Goal: Task Accomplishment & Management: Manage account settings

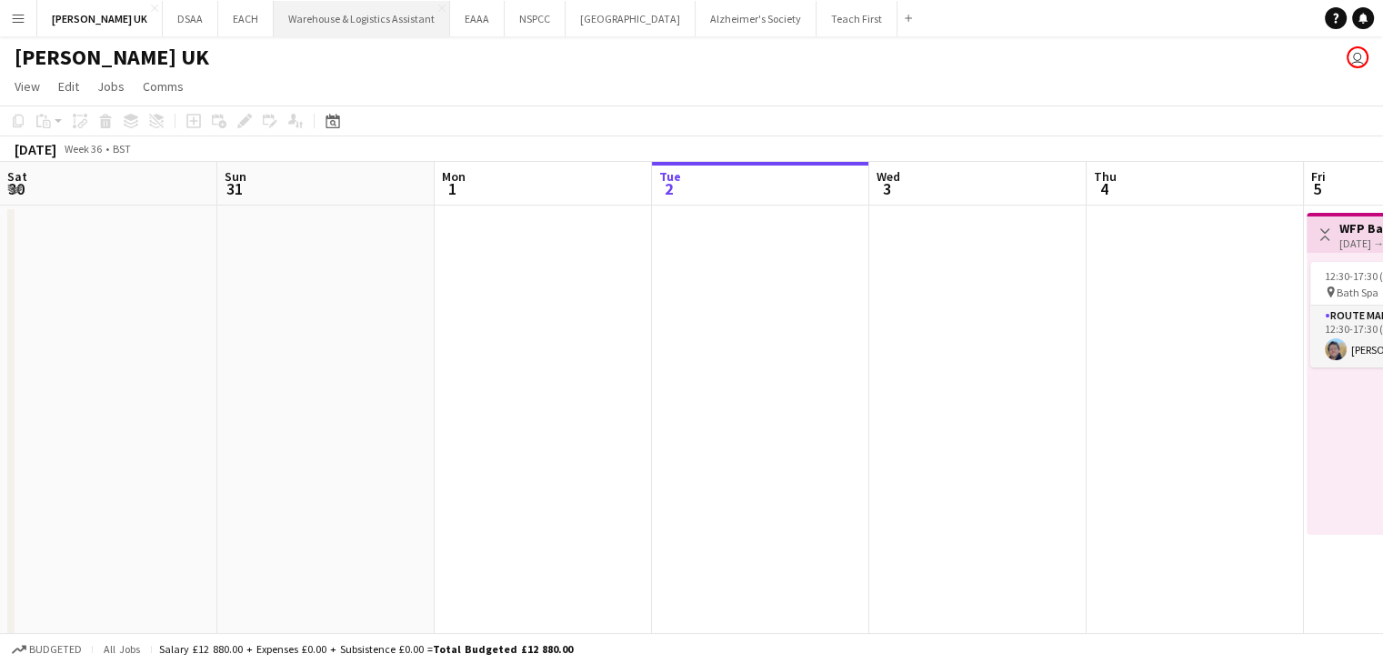
scroll to position [0, 435]
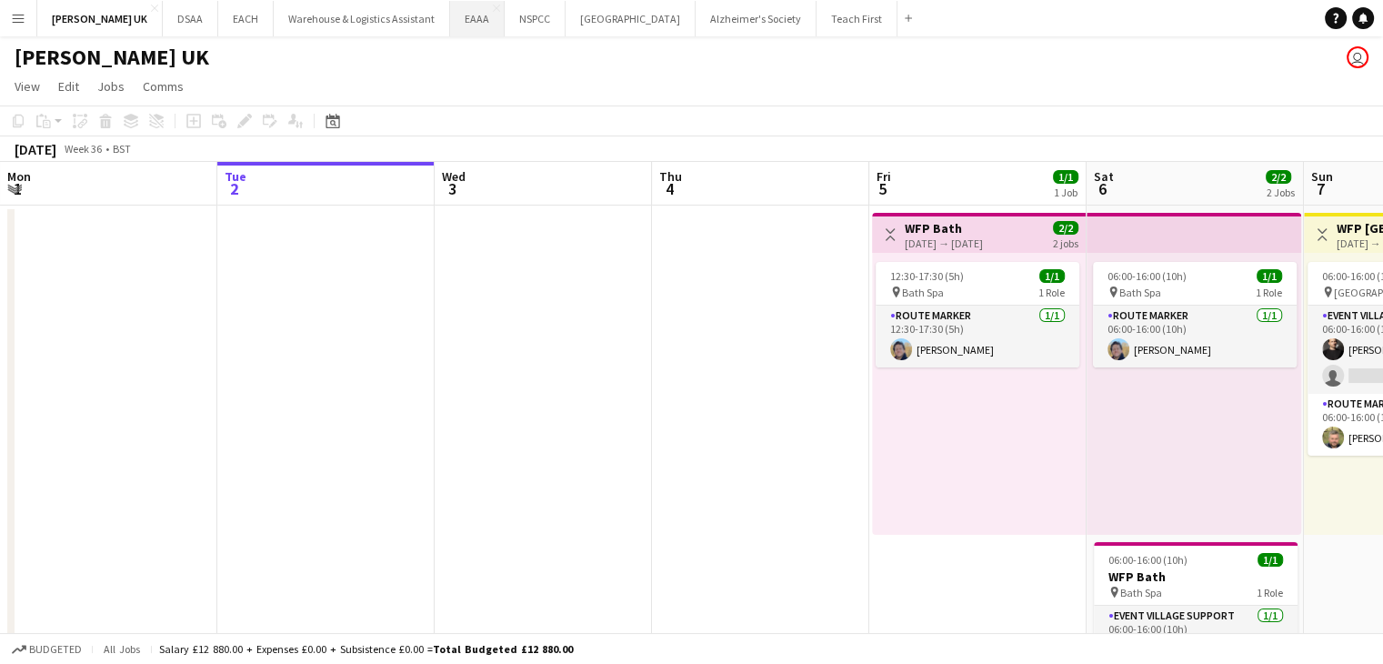
click at [450, 24] on button "EAAA Close" at bounding box center [477, 18] width 55 height 35
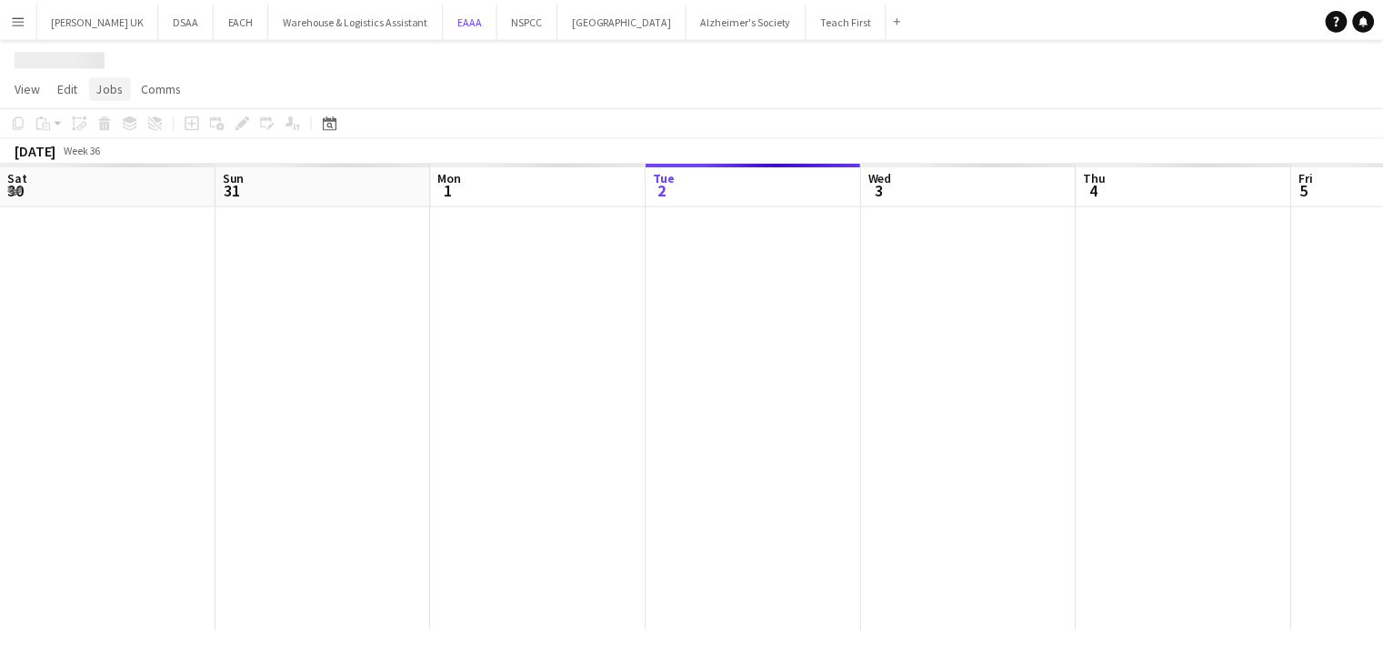
scroll to position [0, 435]
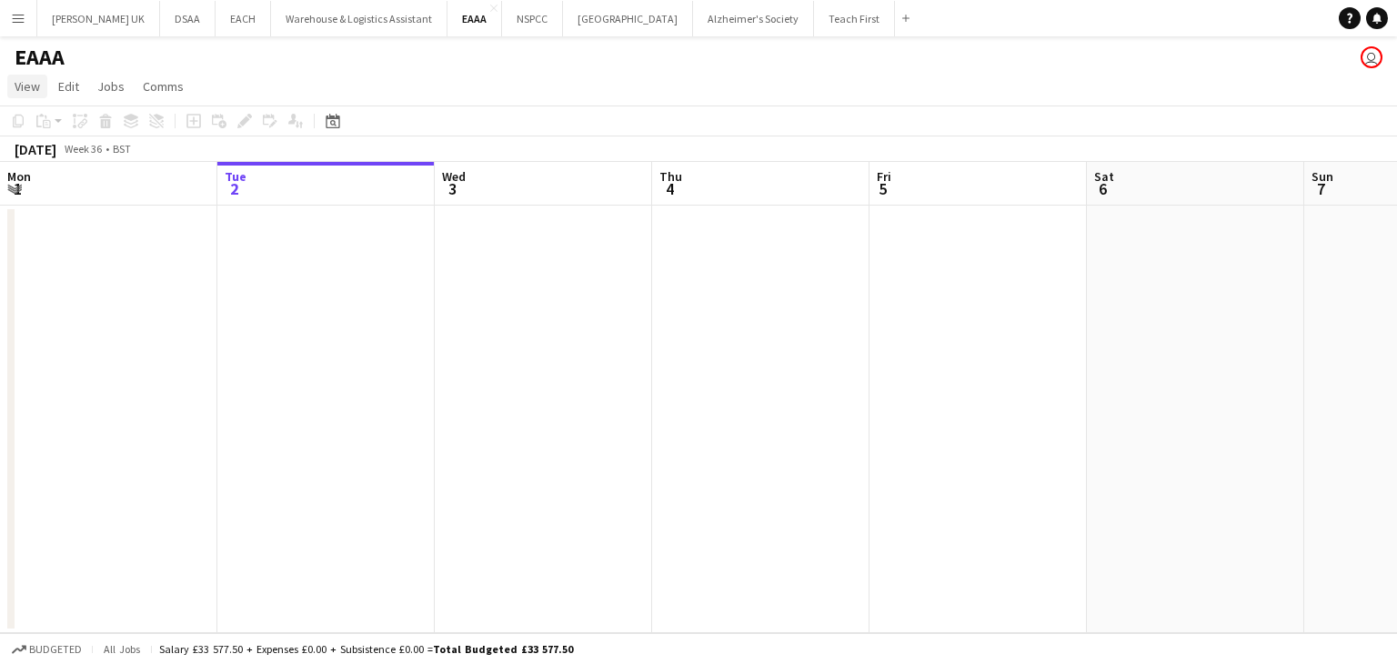
click at [26, 91] on span "View" at bounding box center [27, 86] width 25 height 16
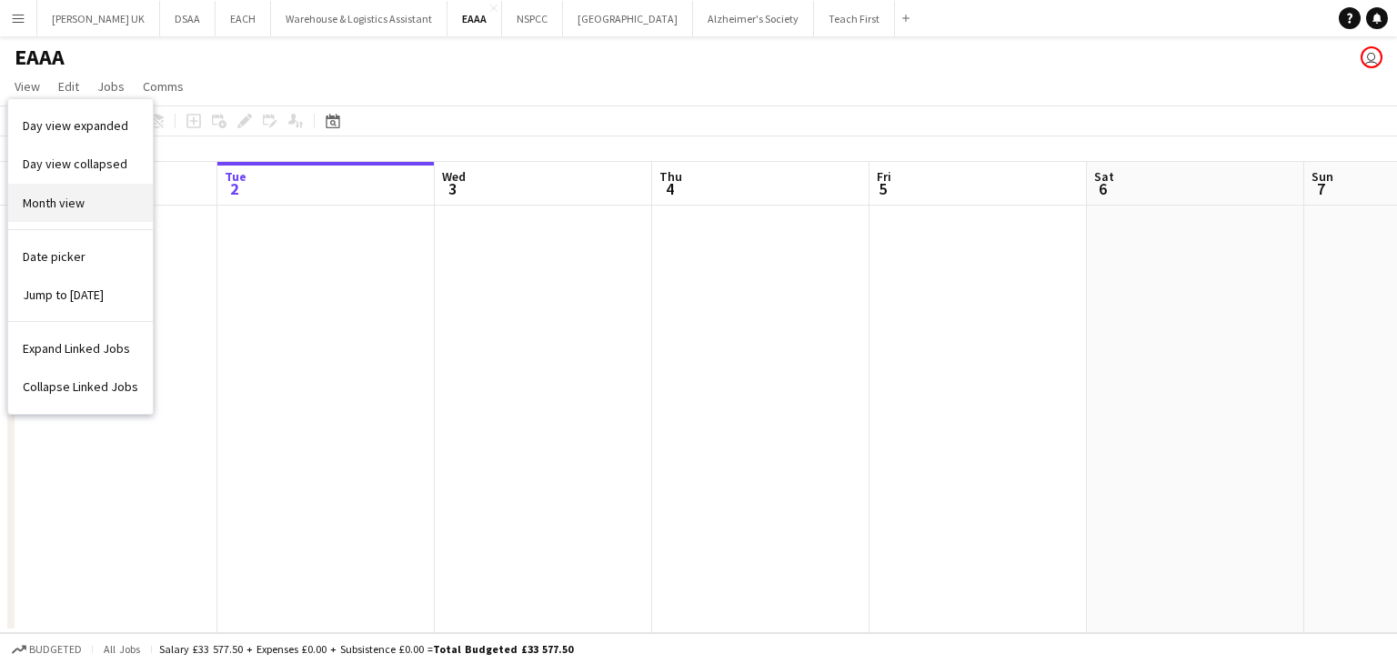
click at [47, 216] on link "Month view" at bounding box center [80, 203] width 145 height 38
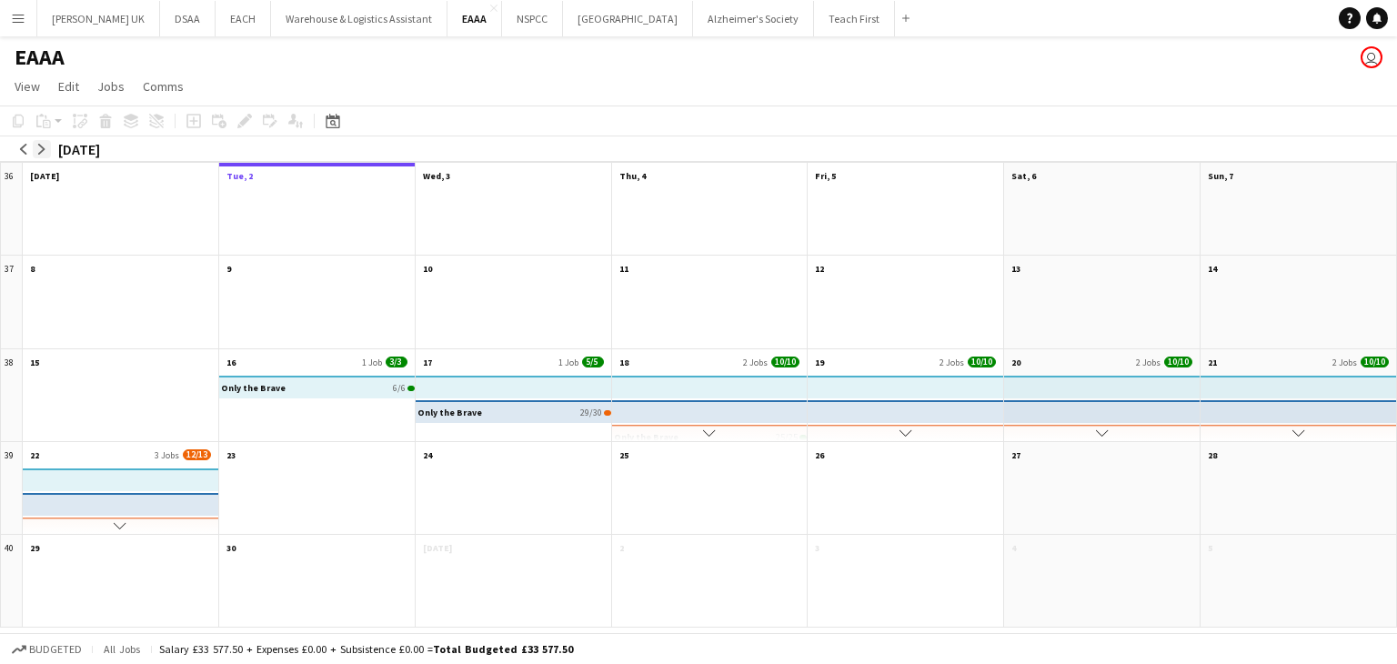
click at [43, 154] on app-icon "arrow-right" at bounding box center [41, 149] width 11 height 11
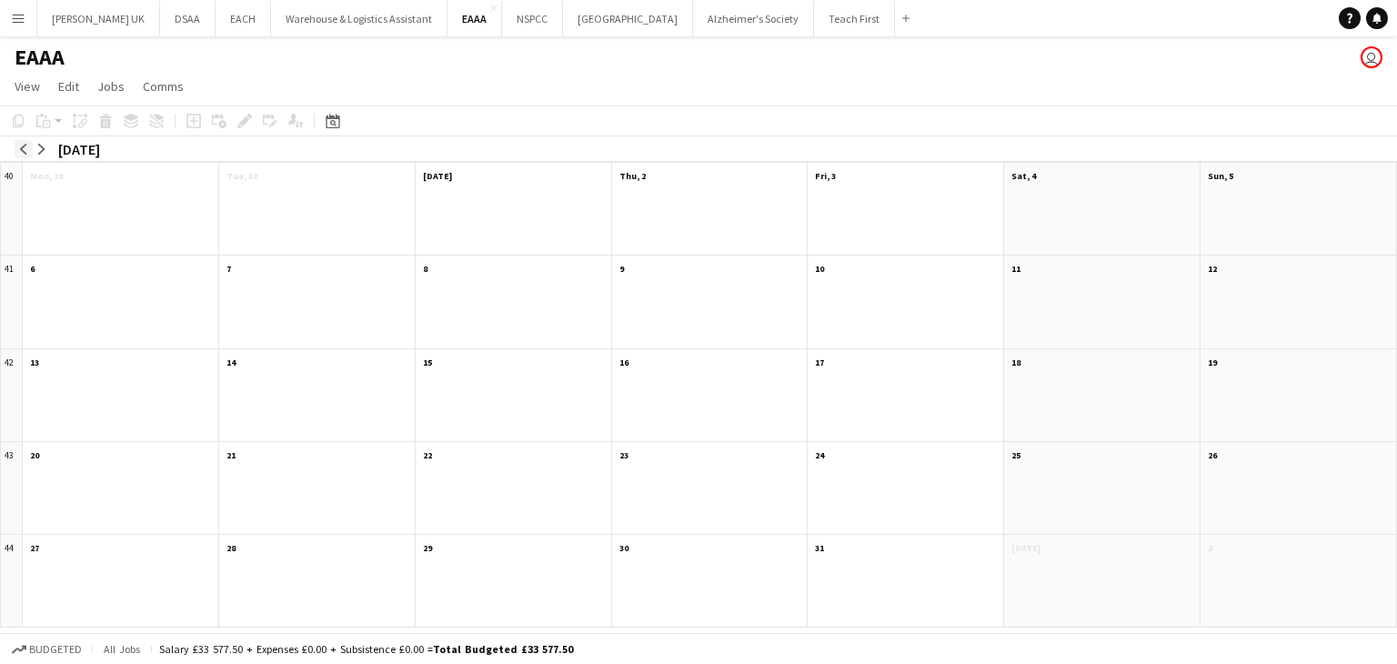
click at [25, 150] on app-icon "arrow-left" at bounding box center [23, 149] width 11 height 11
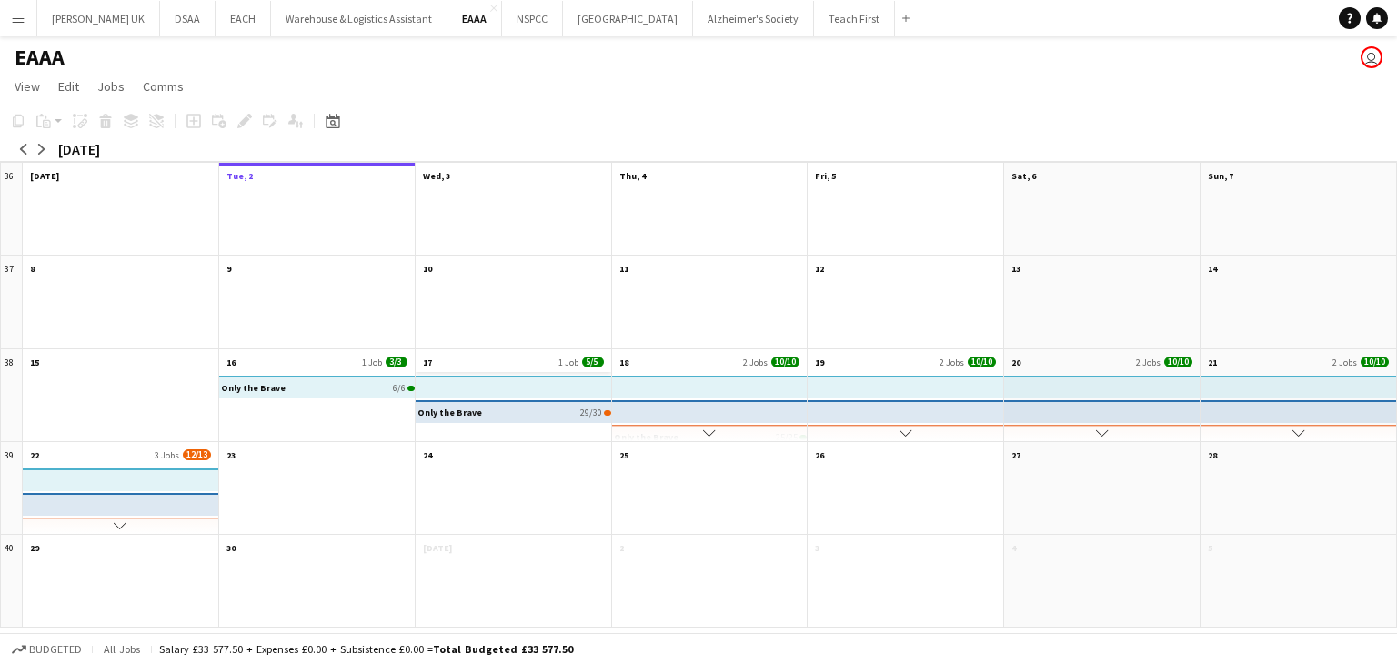
click at [498, 349] on app-month-view-date-header "17 1 Job 5/5" at bounding box center [513, 360] width 195 height 23
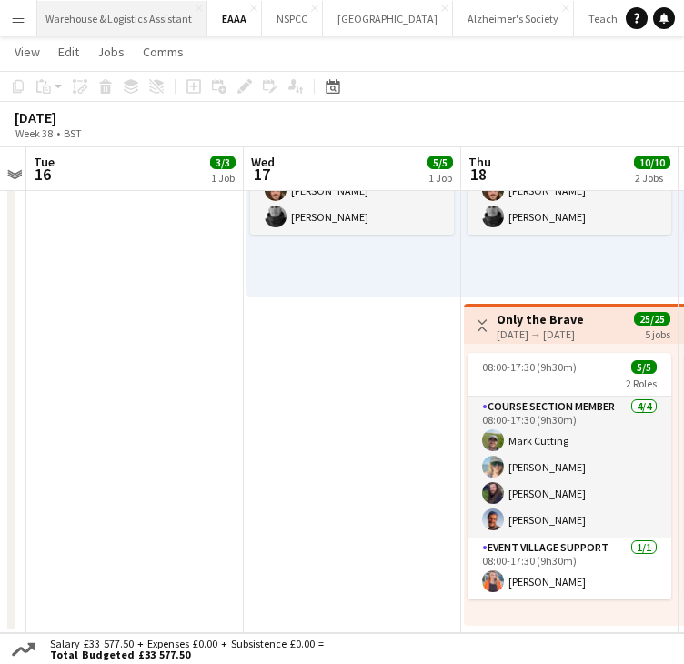
scroll to position [0, 243]
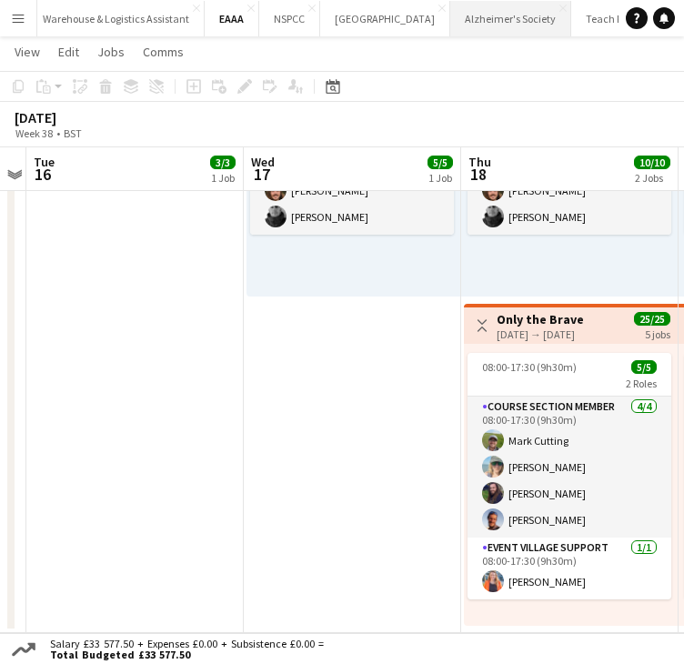
click at [495, 19] on button "Alzheimer's Society Close" at bounding box center [510, 18] width 121 height 35
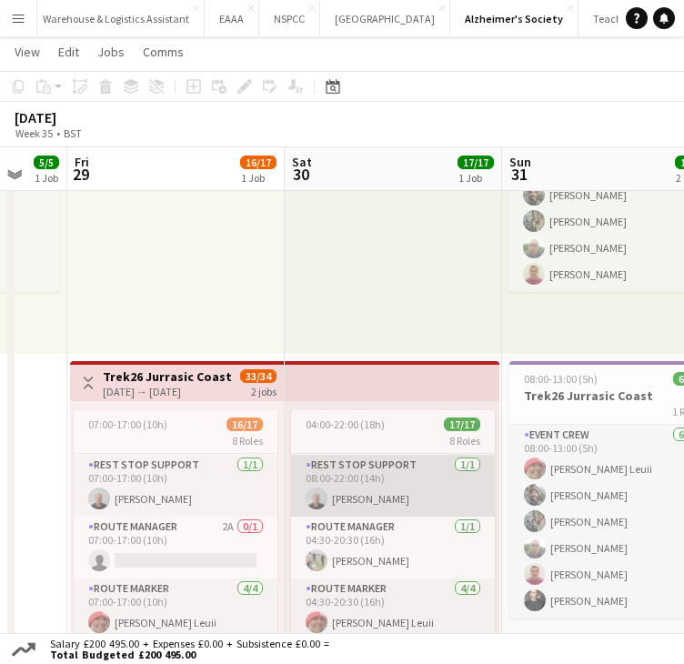
click at [327, 503] on app-card-role "Rest Stop Support [DATE] 08:00-22:00 (14h) [PERSON_NAME]" at bounding box center [393, 486] width 204 height 62
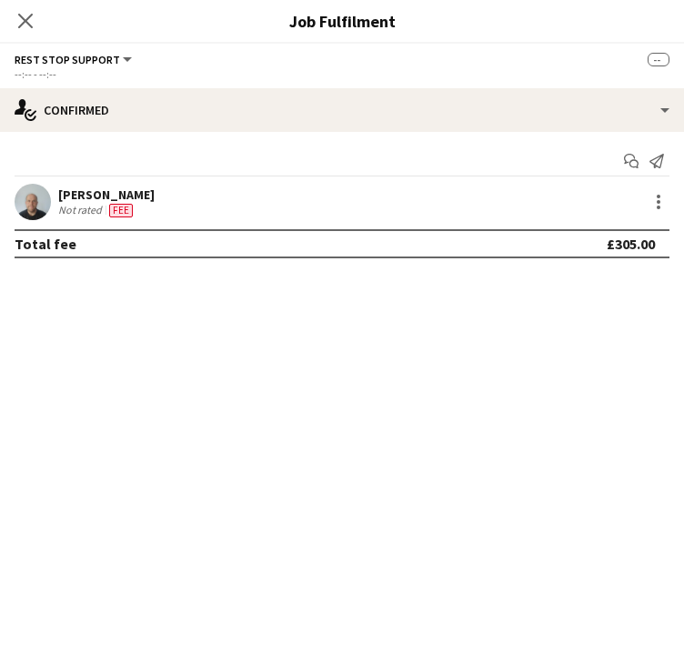
click at [31, 209] on app-user-avatar at bounding box center [33, 202] width 36 height 36
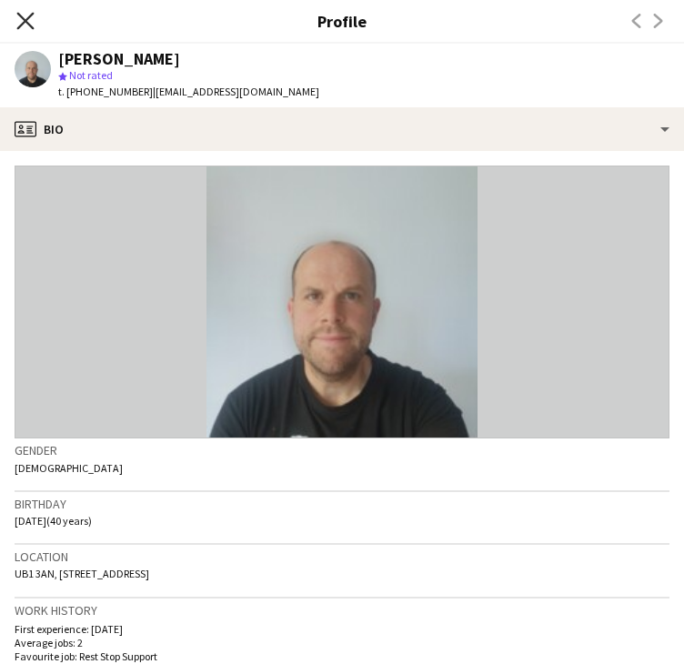
click at [22, 22] on icon "Close pop-in" at bounding box center [24, 20] width 17 height 17
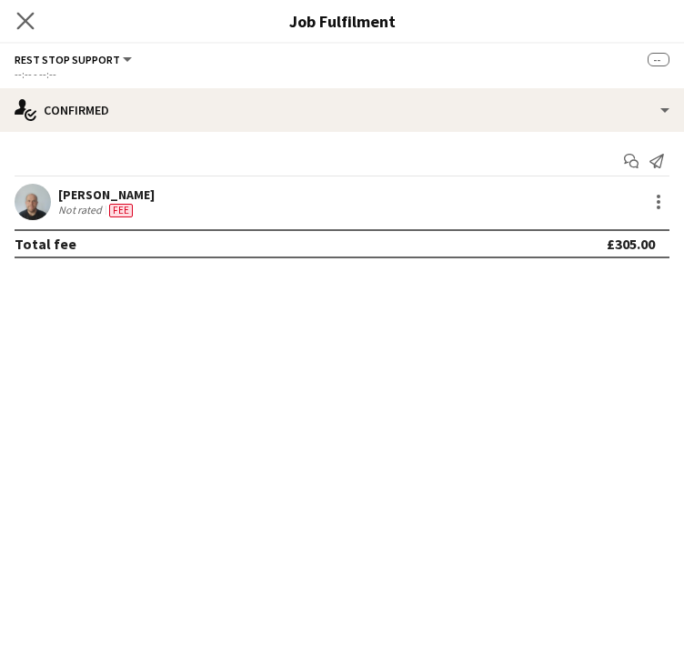
click at [25, 30] on app-icon "Close pop-in" at bounding box center [26, 21] width 26 height 26
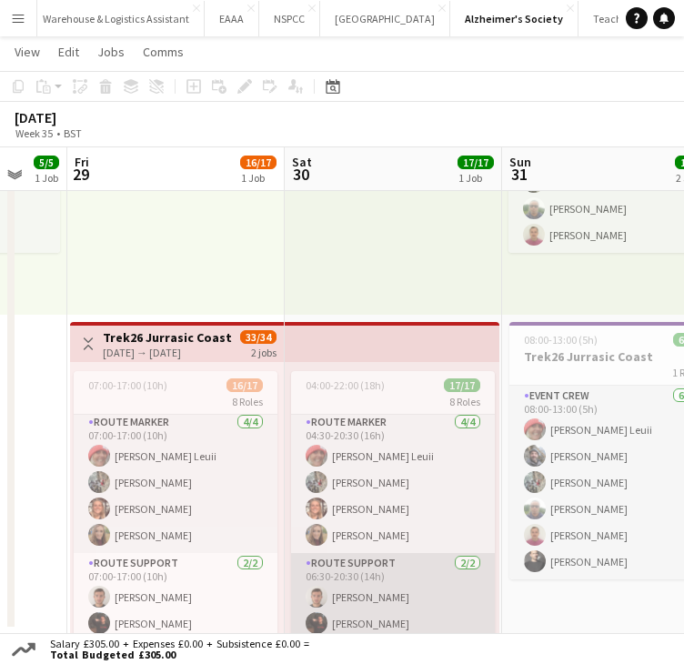
click at [376, 601] on app-card-role "Route Support [DATE] 06:30-20:30 (14h) [PERSON_NAME] [PERSON_NAME]" at bounding box center [393, 597] width 204 height 88
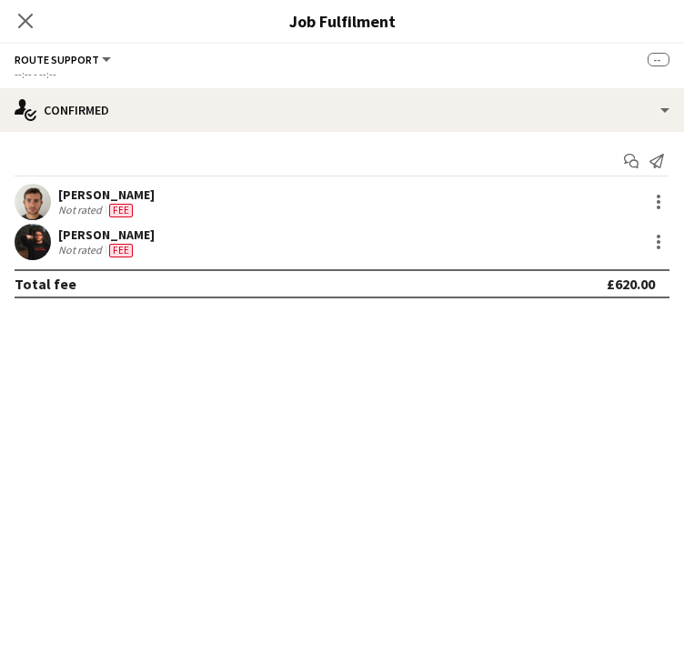
click at [30, 236] on app-user-avatar at bounding box center [33, 242] width 36 height 36
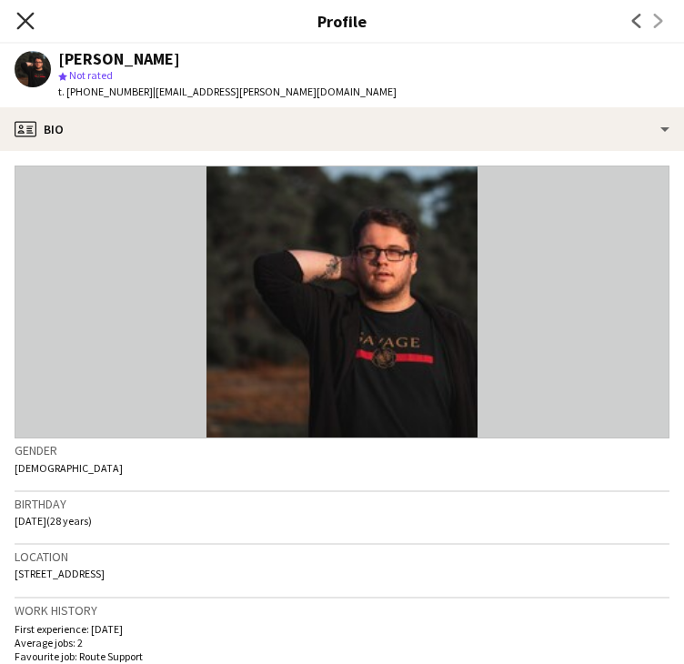
click at [23, 16] on icon "Close pop-in" at bounding box center [24, 20] width 17 height 17
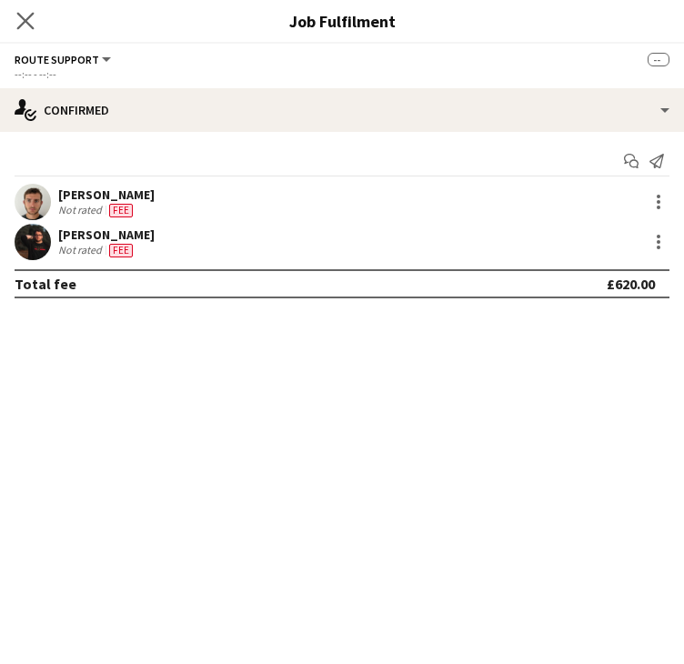
click at [15, 21] on app-icon "Close pop-in" at bounding box center [26, 21] width 26 height 26
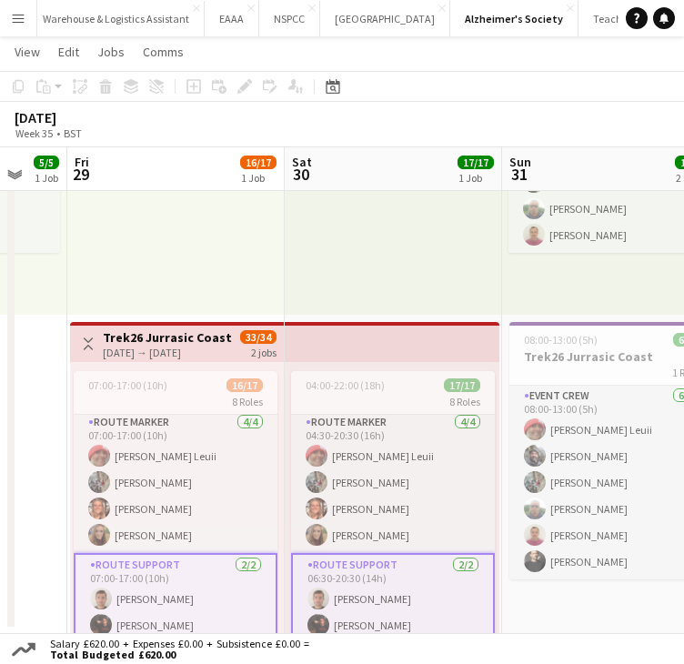
click at [366, 594] on app-card-role "Route Support [DATE] 06:30-20:30 (14h) [PERSON_NAME] [PERSON_NAME]" at bounding box center [393, 599] width 204 height 92
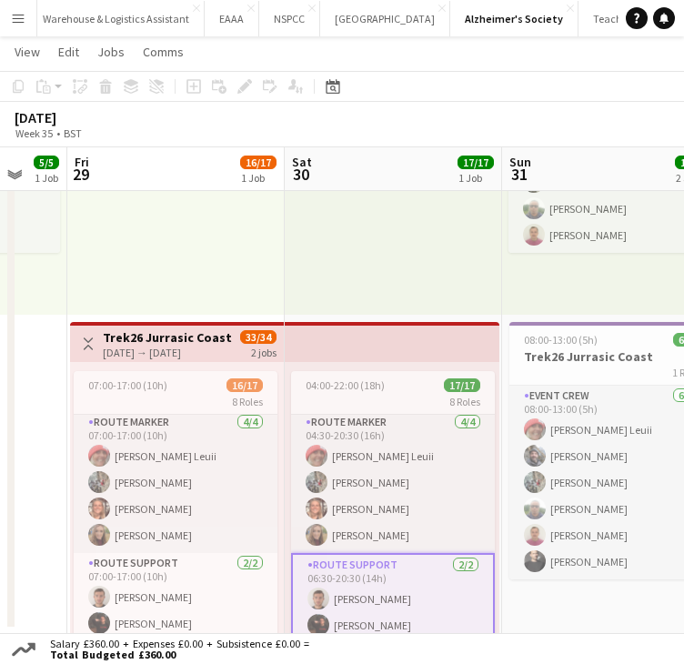
click at [342, 569] on app-card-role "Route Support [DATE] 06:30-20:30 (14h) [PERSON_NAME] [PERSON_NAME]" at bounding box center [393, 599] width 204 height 92
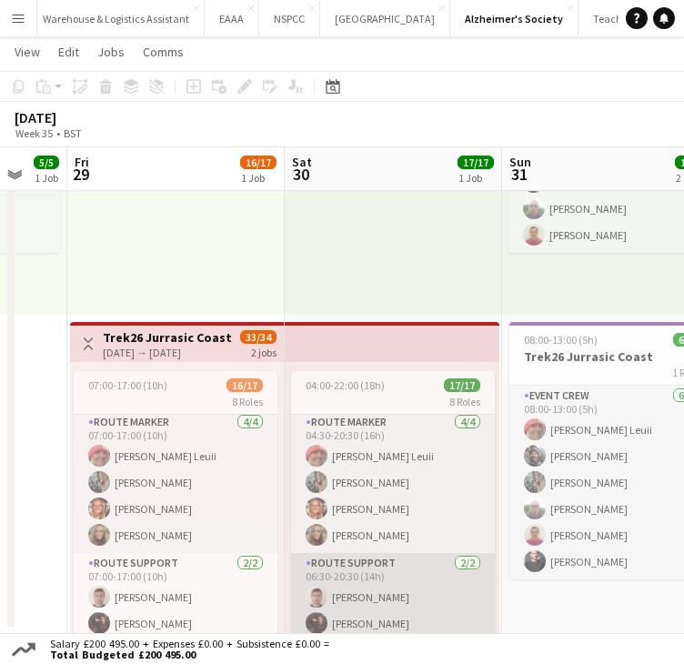
click at [393, 594] on app-card-role "Route Support [DATE] 06:30-20:30 (14h) [PERSON_NAME] [PERSON_NAME]" at bounding box center [393, 597] width 204 height 88
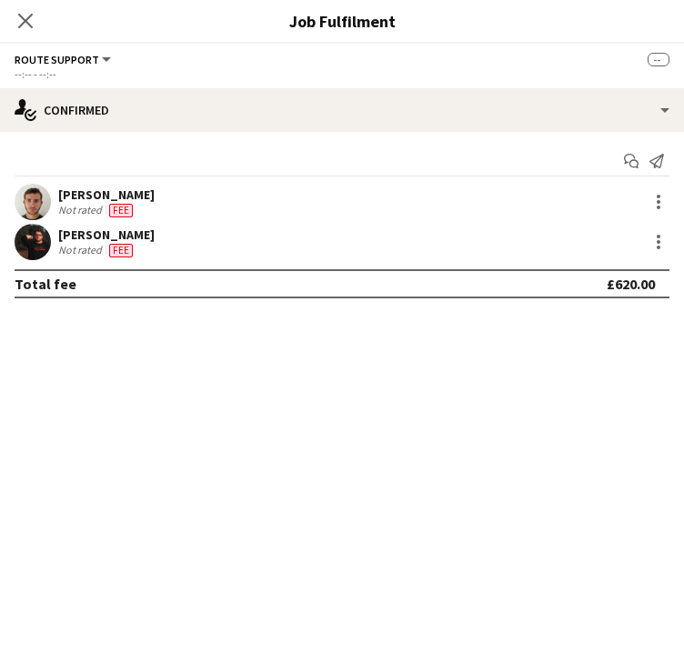
click at [33, 195] on app-user-avatar at bounding box center [33, 202] width 36 height 36
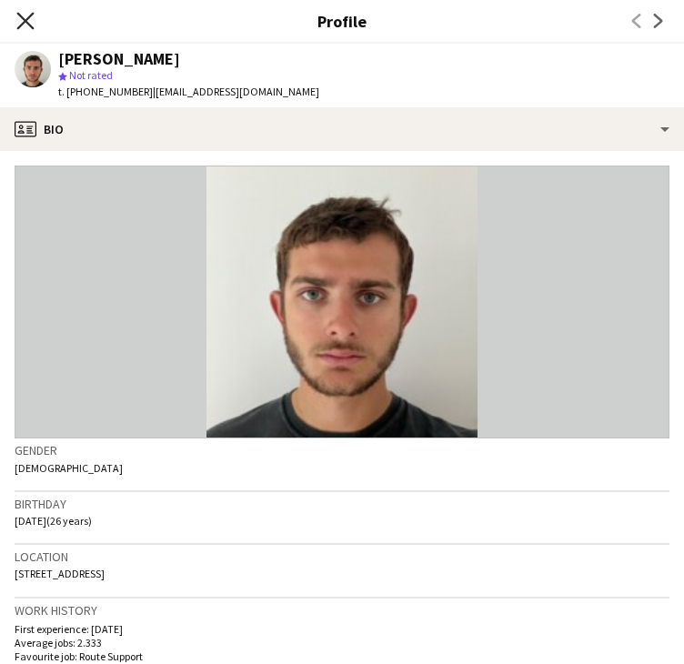
click at [24, 17] on icon "Close pop-in" at bounding box center [24, 20] width 17 height 17
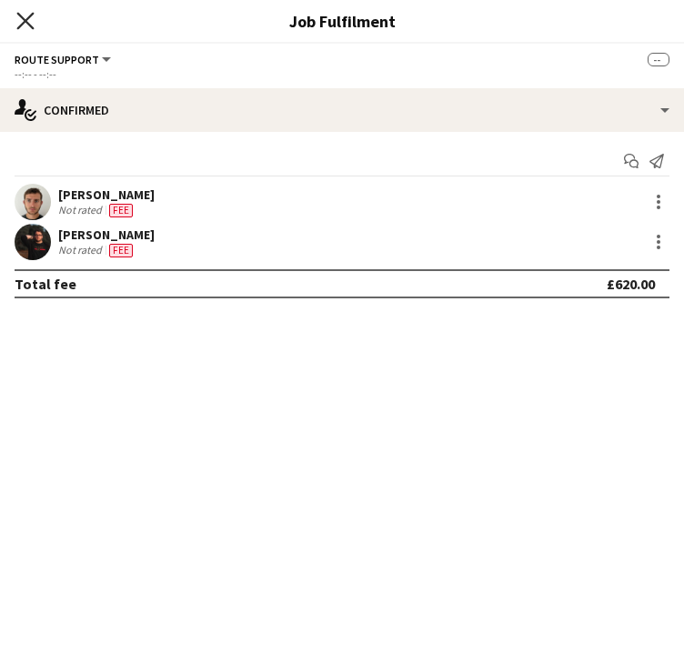
click at [18, 19] on icon "Close pop-in" at bounding box center [24, 20] width 17 height 17
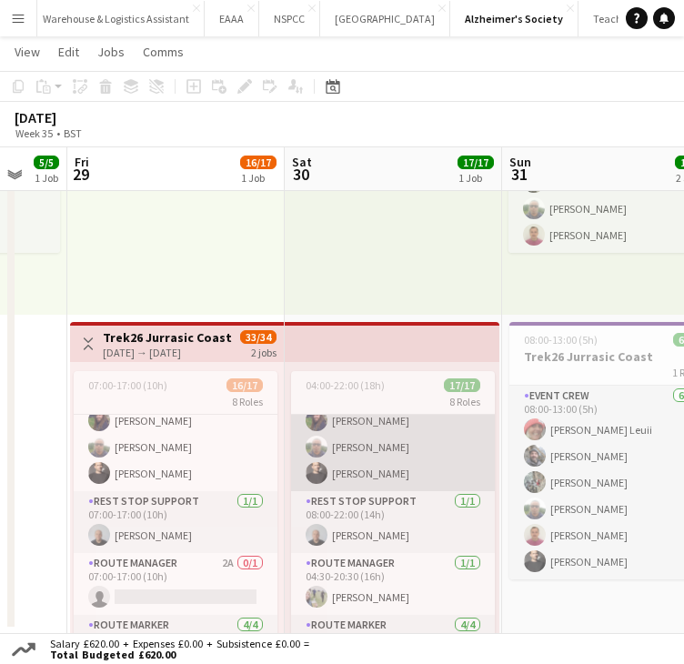
click at [355, 447] on app-card-role "Rest Stop Manager [DATE] 05:30-22:00 (16h30m) [PERSON_NAME] [PERSON_NAME] [PERS…" at bounding box center [393, 433] width 204 height 115
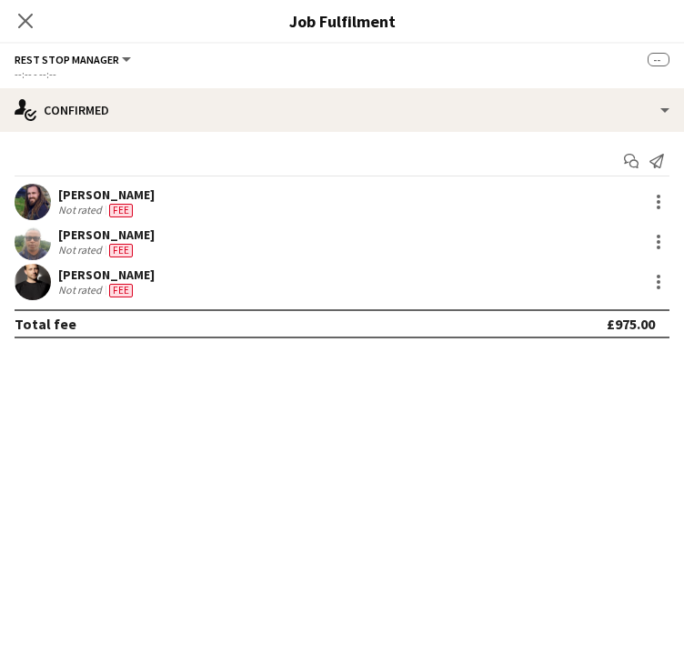
click at [36, 196] on app-user-avatar at bounding box center [33, 202] width 36 height 36
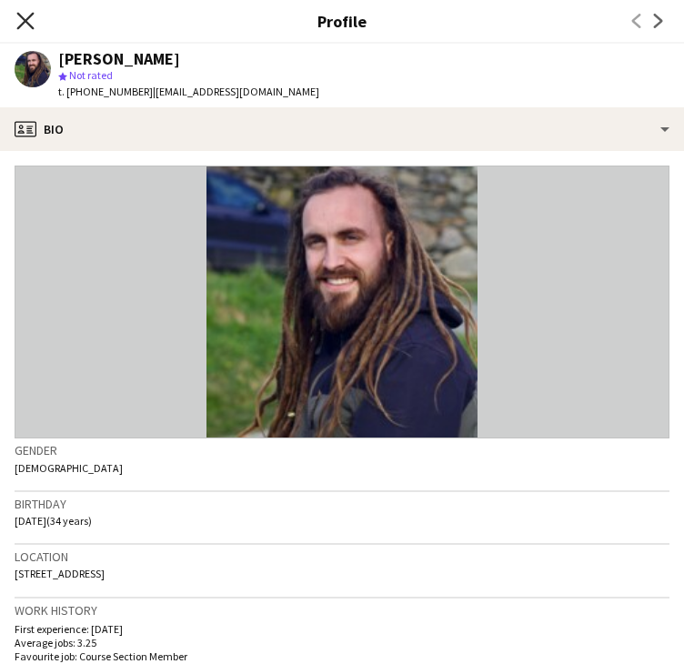
click at [24, 25] on icon "Close pop-in" at bounding box center [24, 20] width 17 height 17
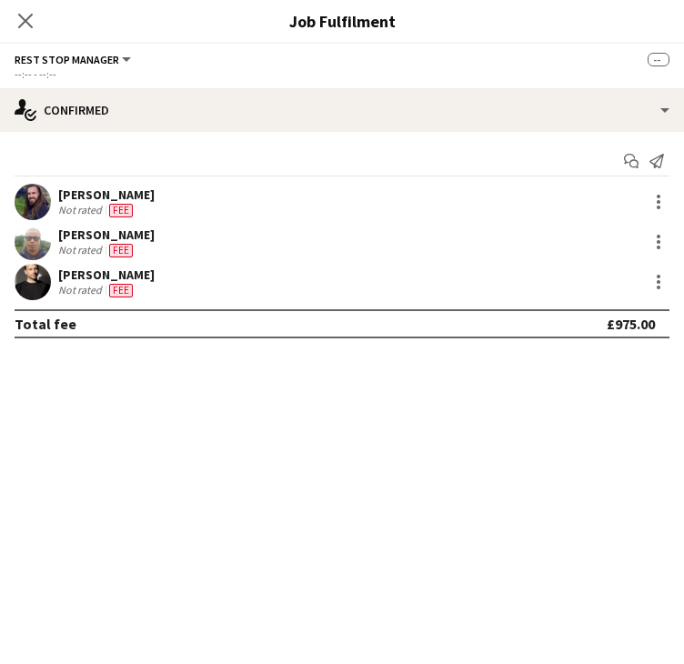
click at [24, 25] on icon "Close pop-in" at bounding box center [25, 21] width 15 height 15
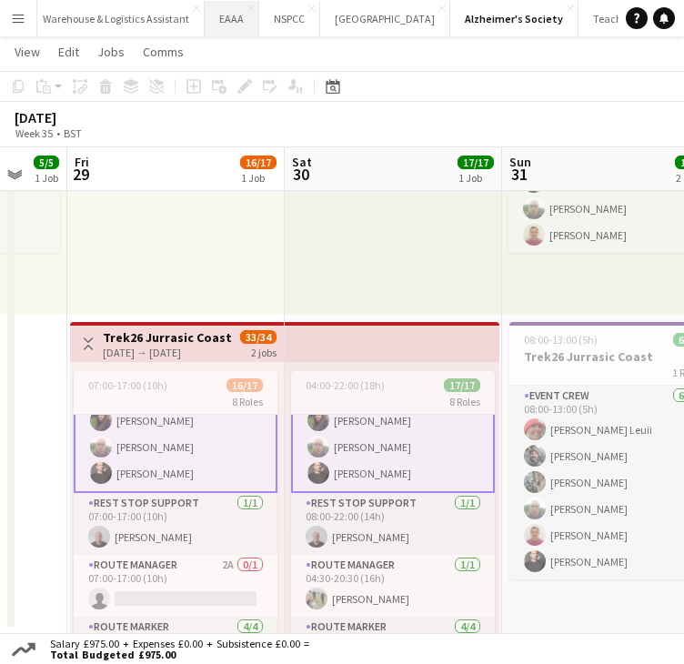
click at [207, 25] on button "EAAA Close" at bounding box center [232, 18] width 55 height 35
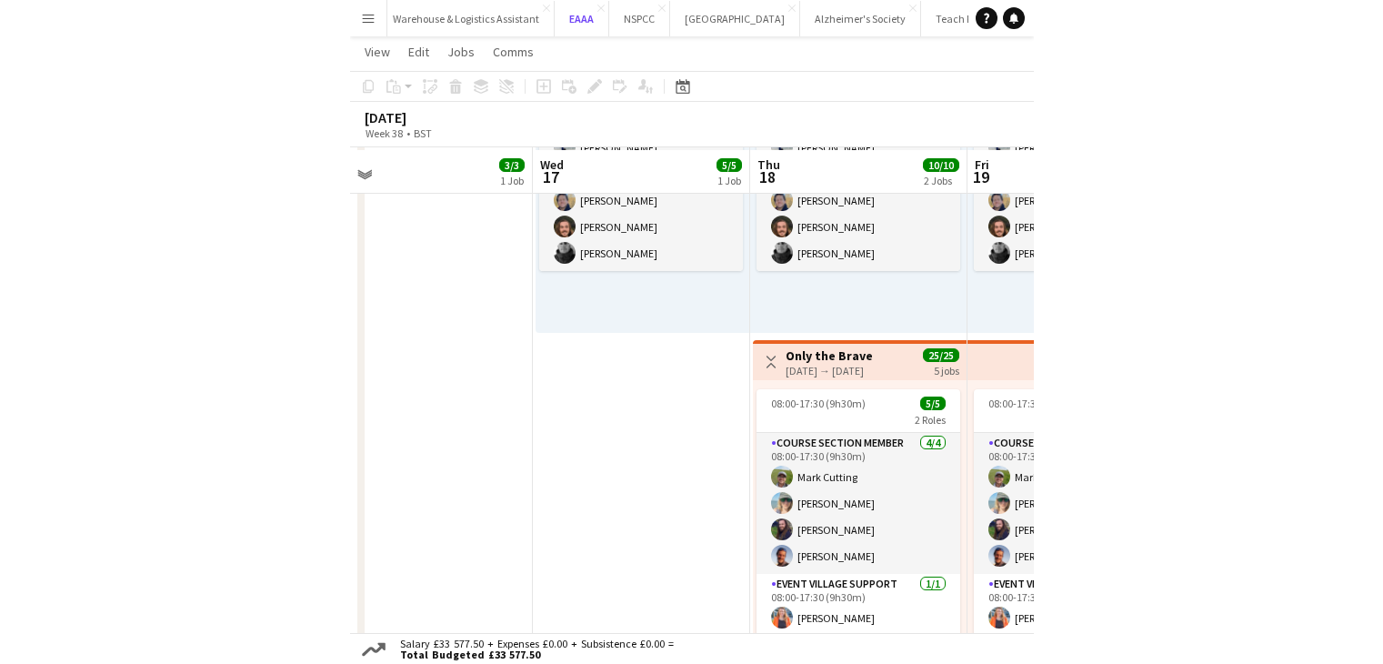
scroll to position [556, 0]
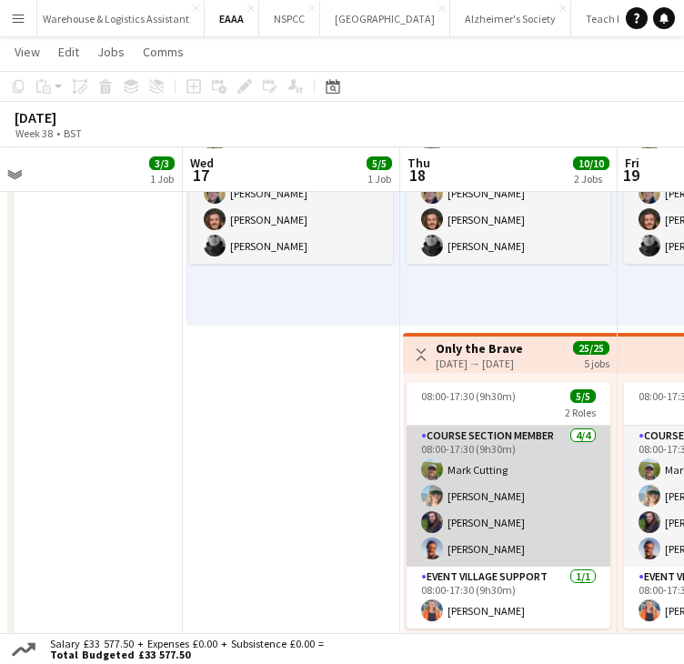
click at [559, 486] on app-card-role "Course Section Member [DATE] 08:00-17:30 (9h30m) [PERSON_NAME] [PERSON_NAME] [P…" at bounding box center [508, 496] width 204 height 141
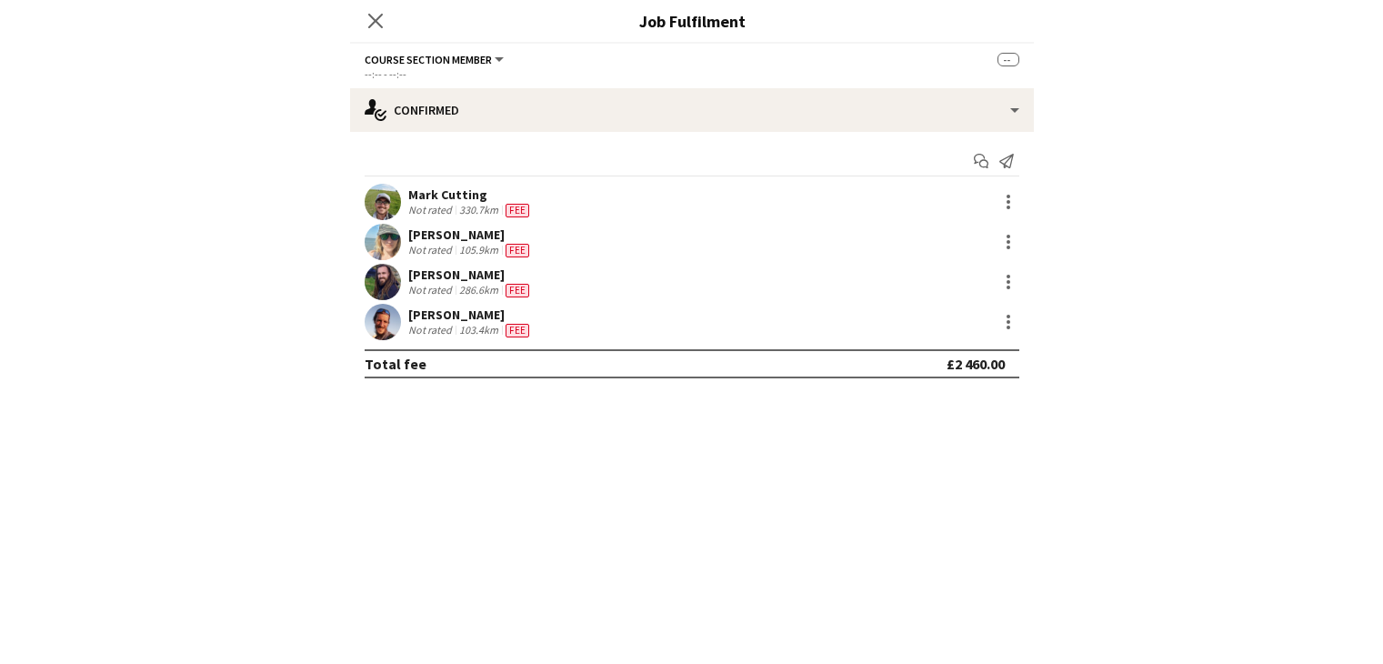
scroll to position [0, 0]
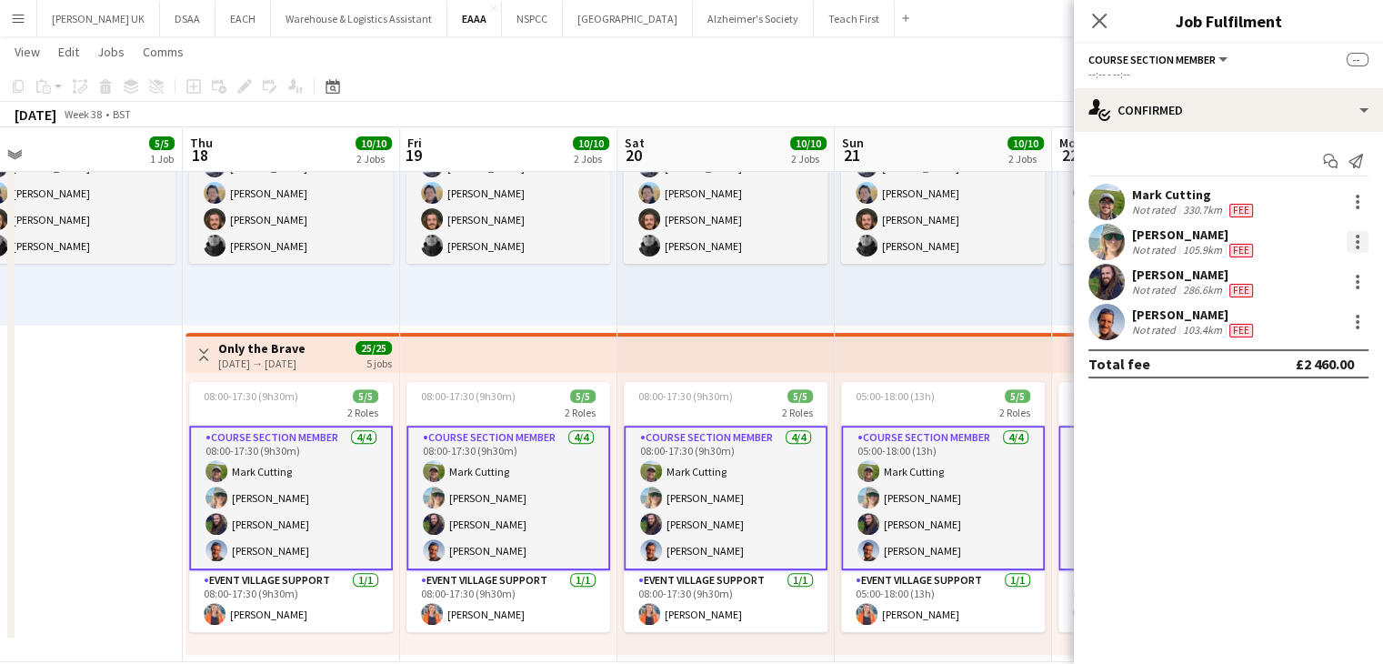
click at [1354, 246] on div at bounding box center [1358, 242] width 22 height 22
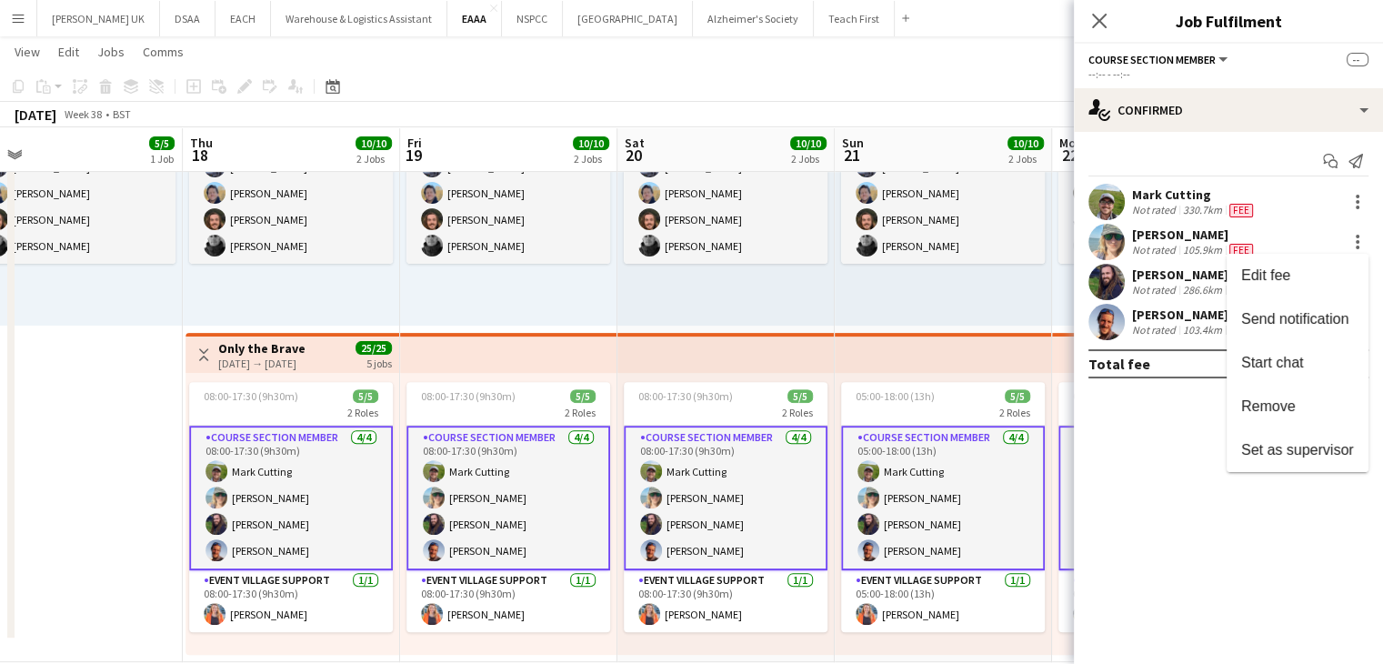
click at [1187, 246] on div at bounding box center [691, 332] width 1383 height 664
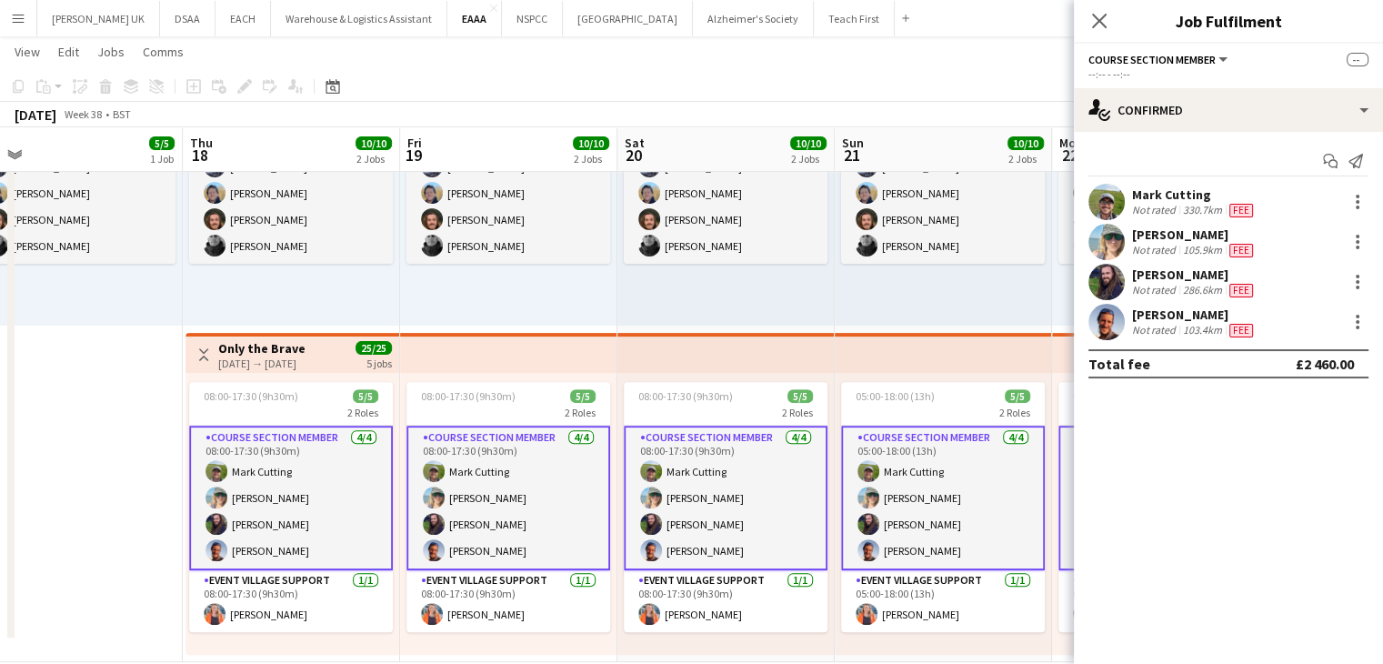
click at [1187, 246] on div "105.9km" at bounding box center [1202, 250] width 46 height 15
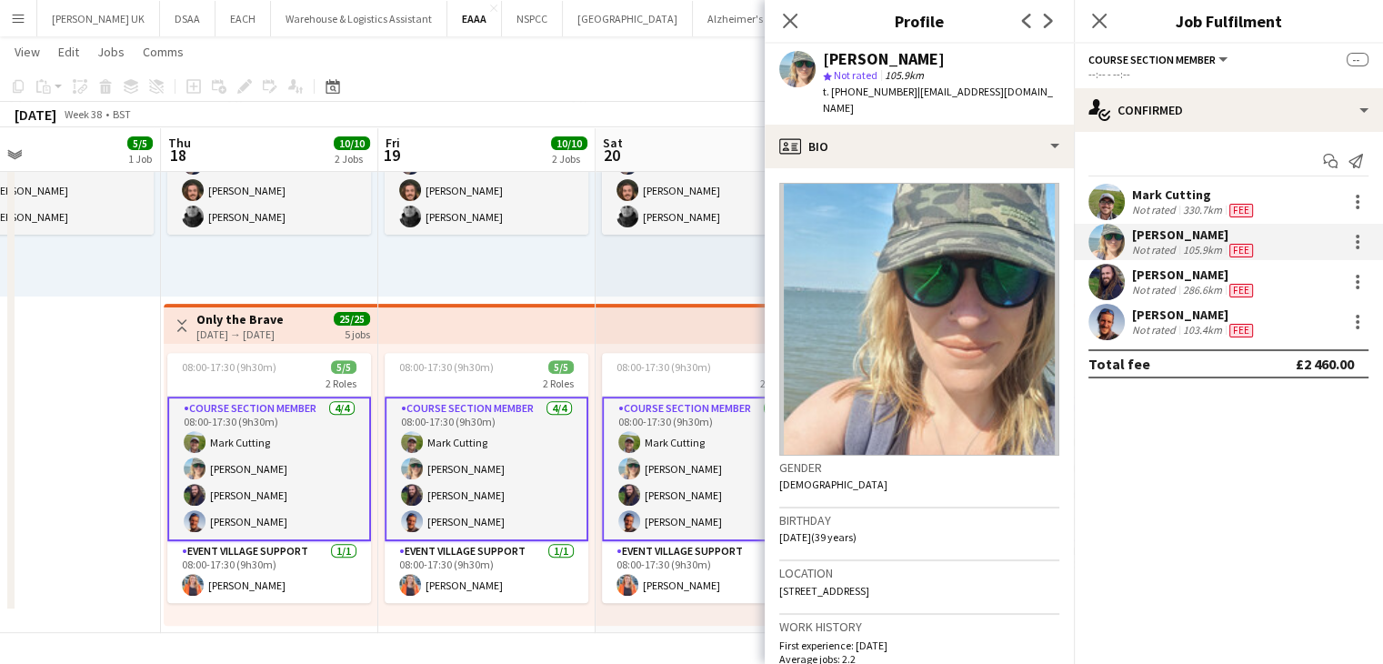
scroll to position [0, 486]
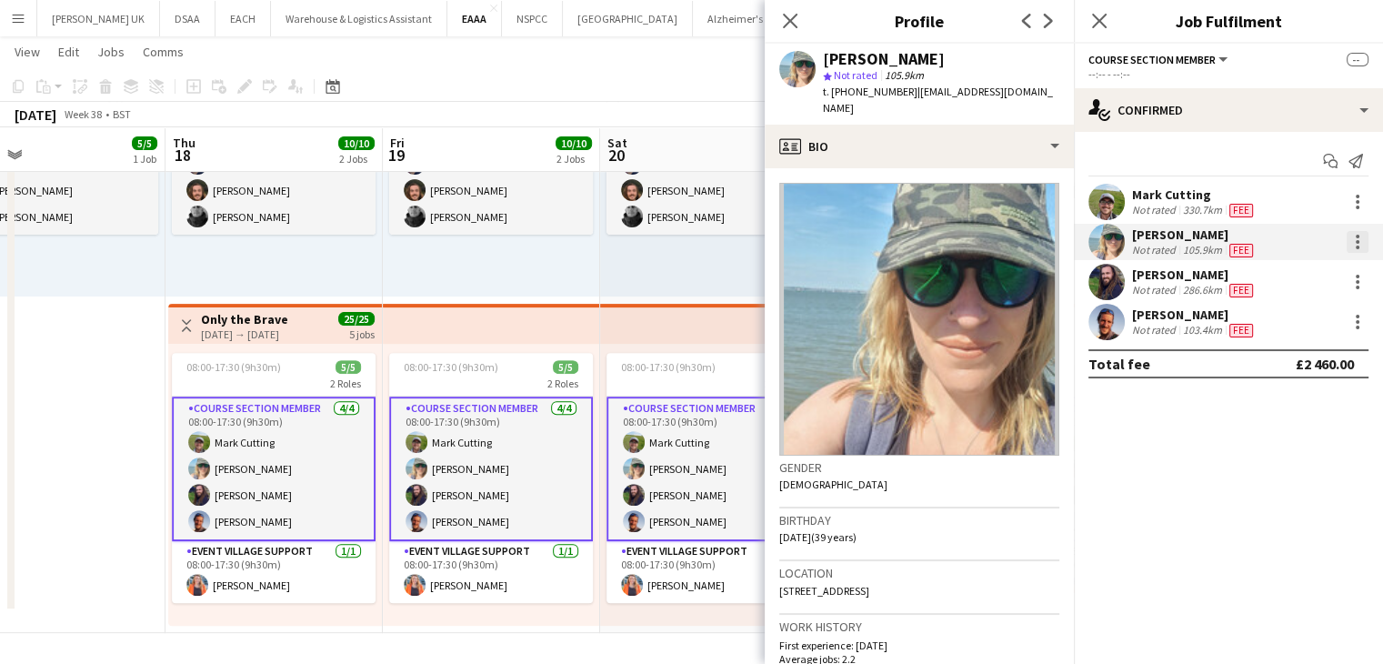
click at [1359, 237] on div at bounding box center [1358, 242] width 22 height 22
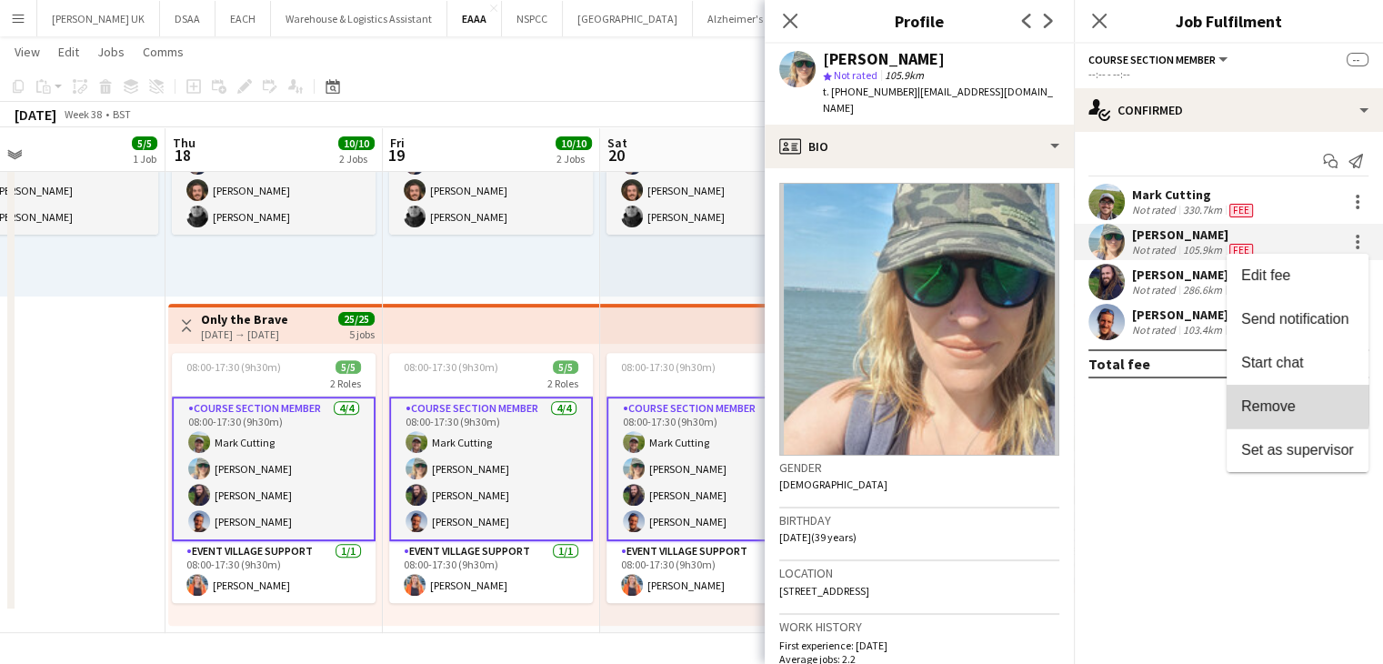
click at [1263, 404] on span "Remove" at bounding box center [1268, 405] width 55 height 15
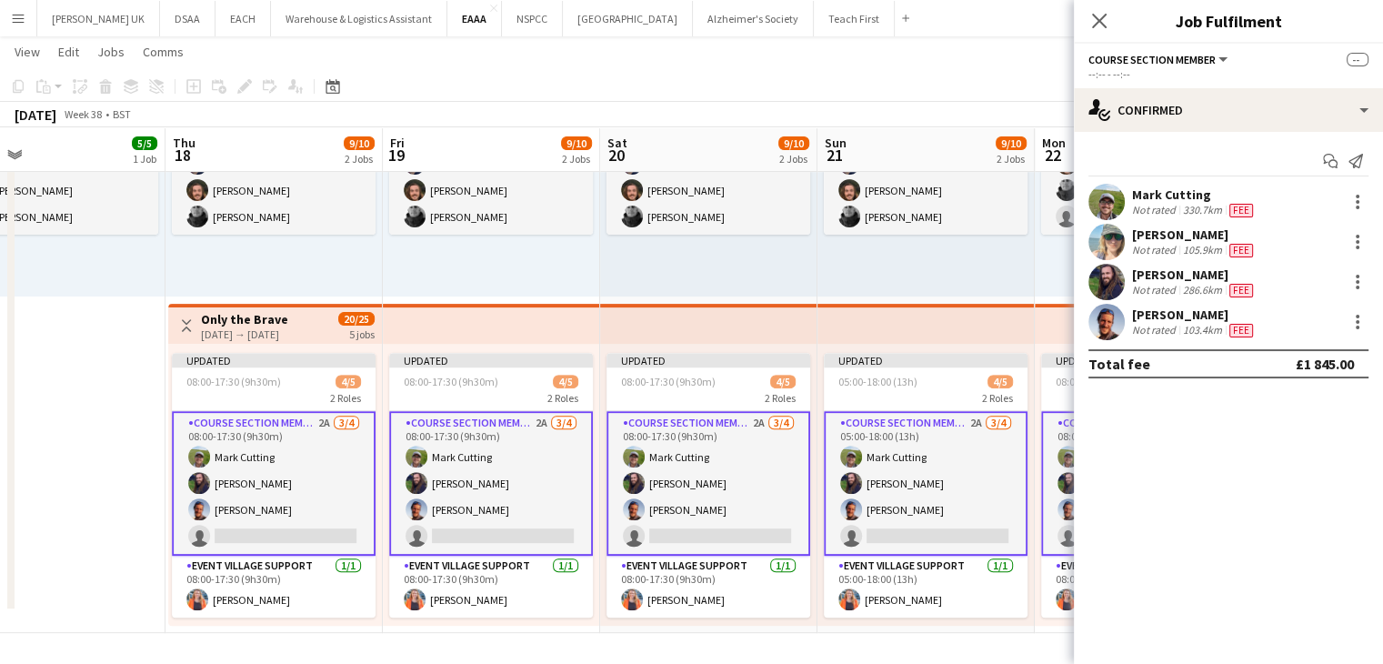
click at [967, 422] on app-card-role "Course Section Member 2A [DATE] 05:00-18:00 (13h) [PERSON_NAME] [PERSON_NAME] […" at bounding box center [926, 483] width 204 height 145
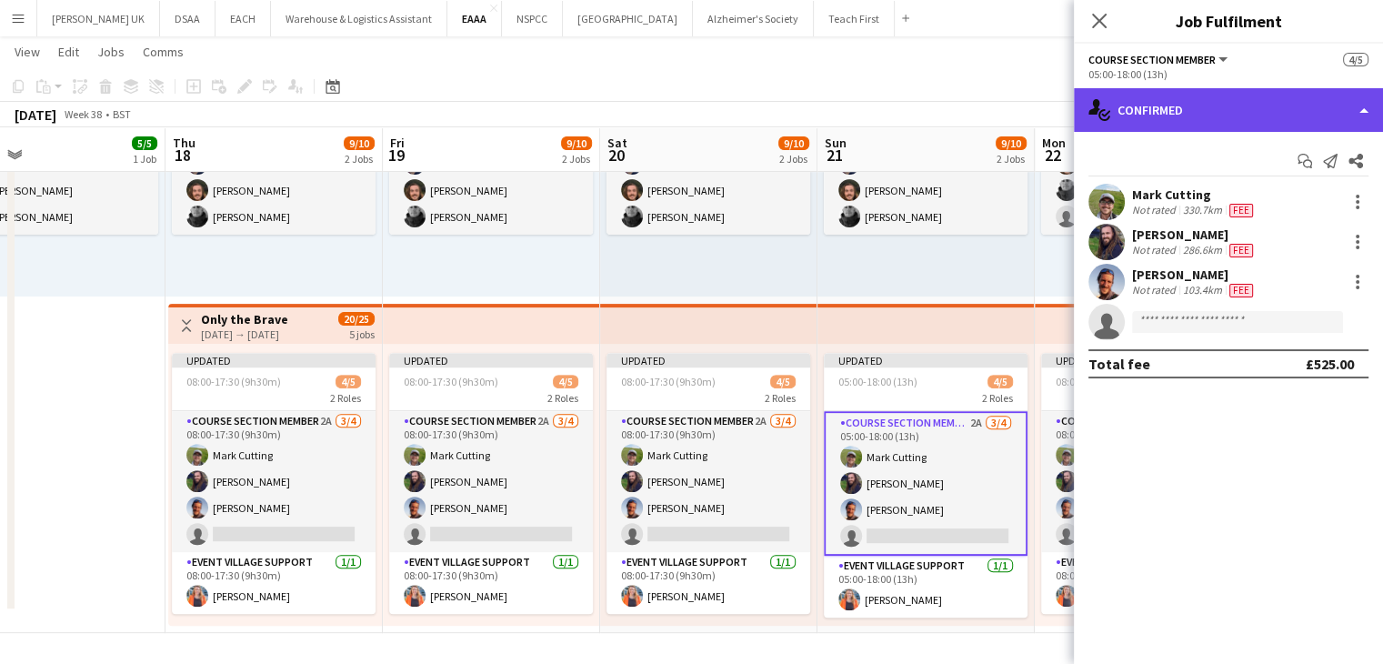
click at [1183, 118] on div "single-neutral-actions-check-2 Confirmed" at bounding box center [1228, 110] width 309 height 44
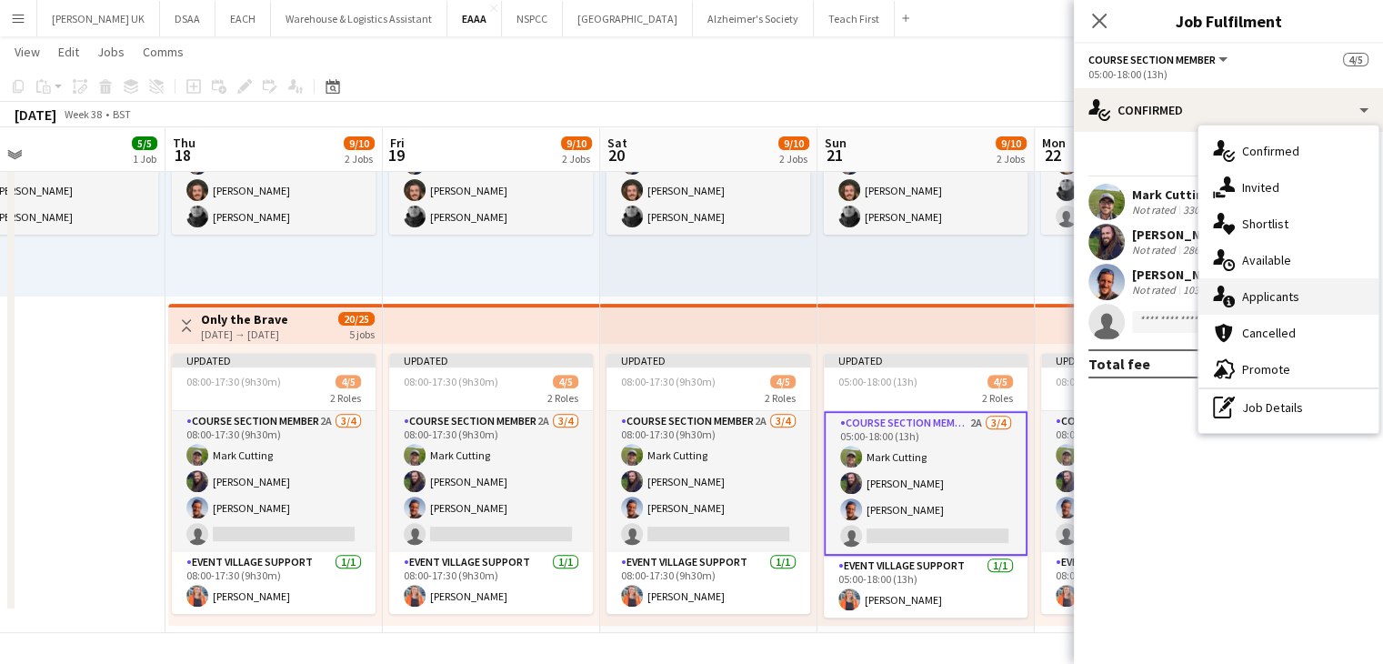
click at [1270, 308] on div "single-neutral-actions-information Applicants" at bounding box center [1288, 296] width 180 height 36
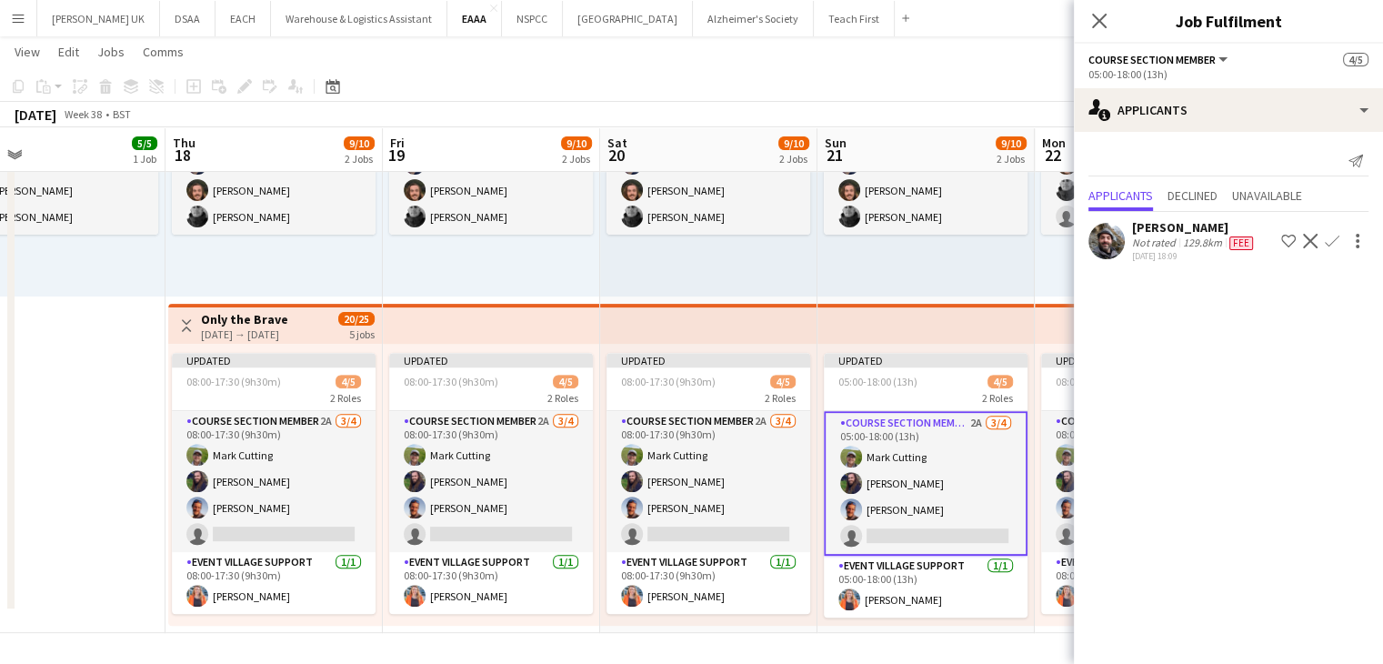
click at [984, 90] on app-toolbar "Copy Paste Paste Ctrl+V Paste with crew Ctrl+Shift+V Paste linked Job [GEOGRAPH…" at bounding box center [691, 86] width 1383 height 31
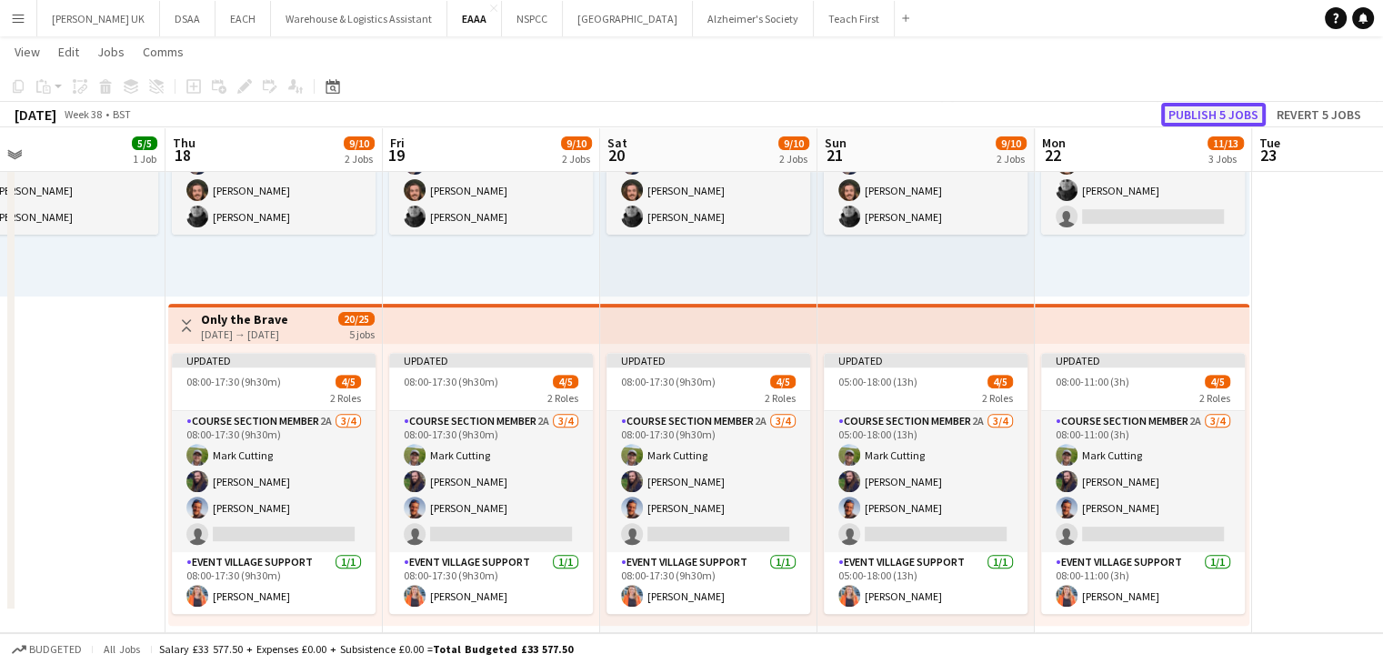
click at [1195, 112] on button "Publish 5 jobs" at bounding box center [1213, 115] width 105 height 24
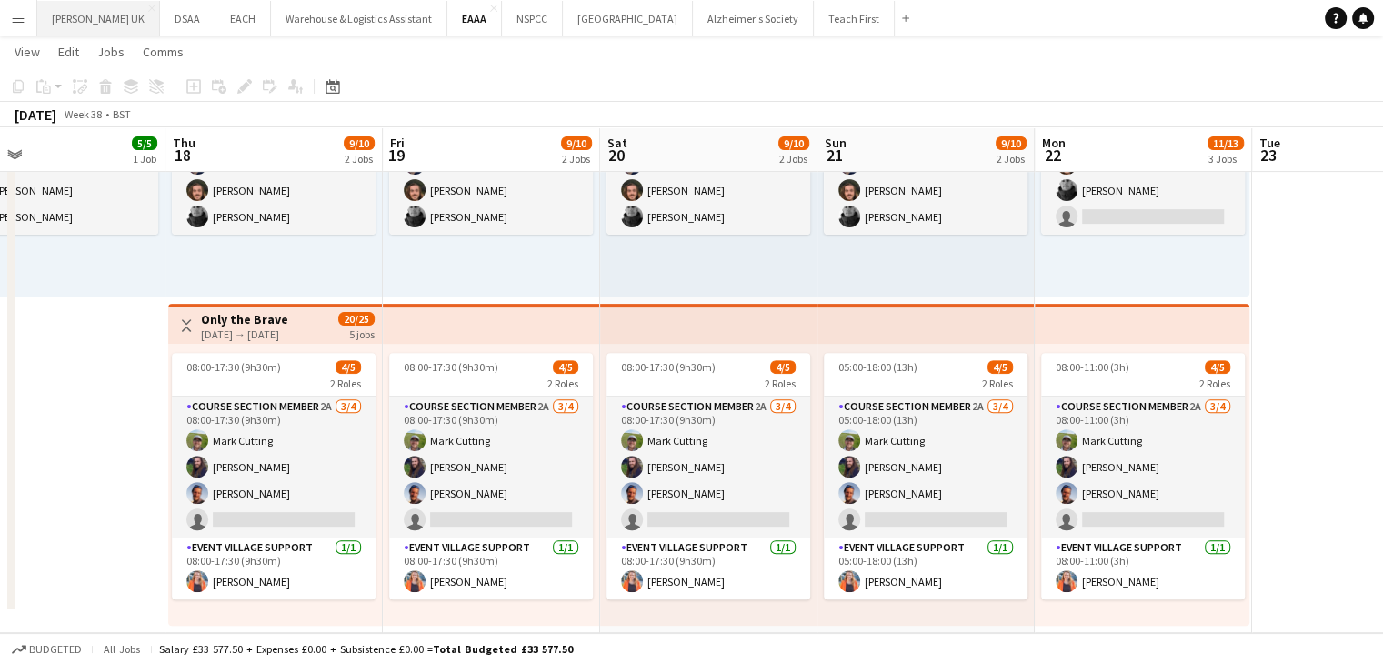
click at [86, 15] on button "[PERSON_NAME] UK Close" at bounding box center [98, 18] width 123 height 35
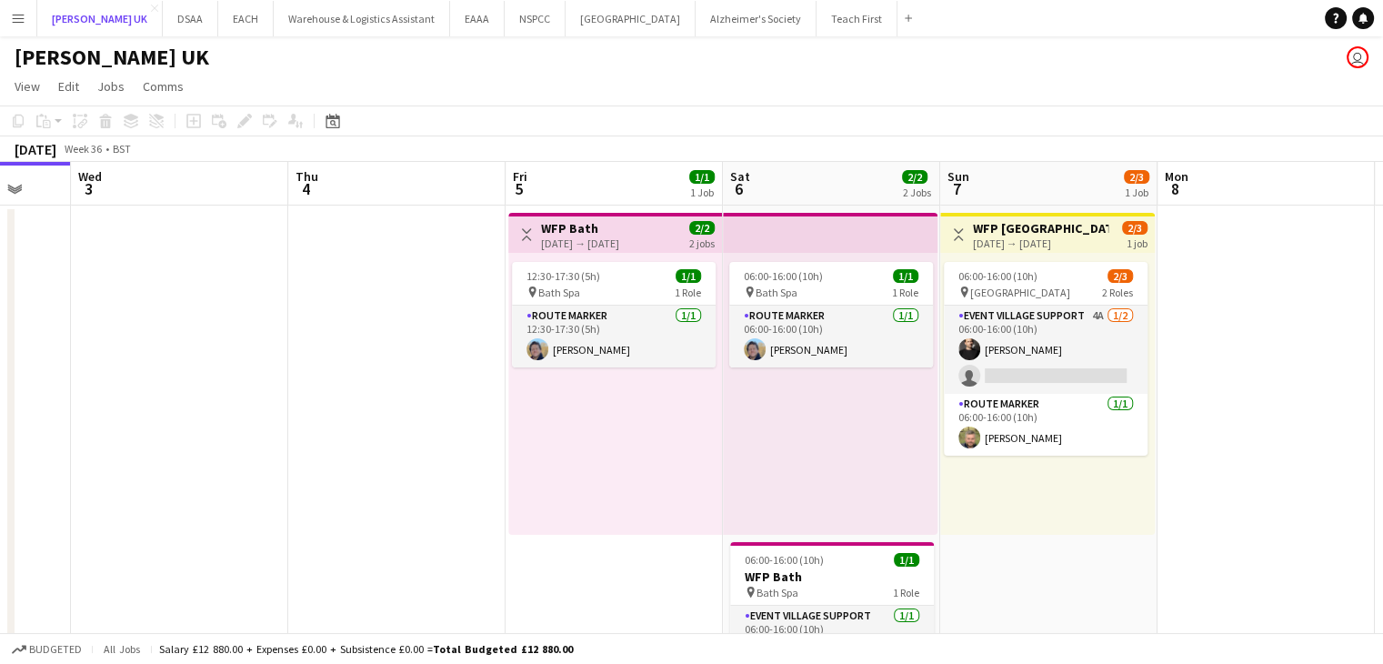
scroll to position [0, 509]
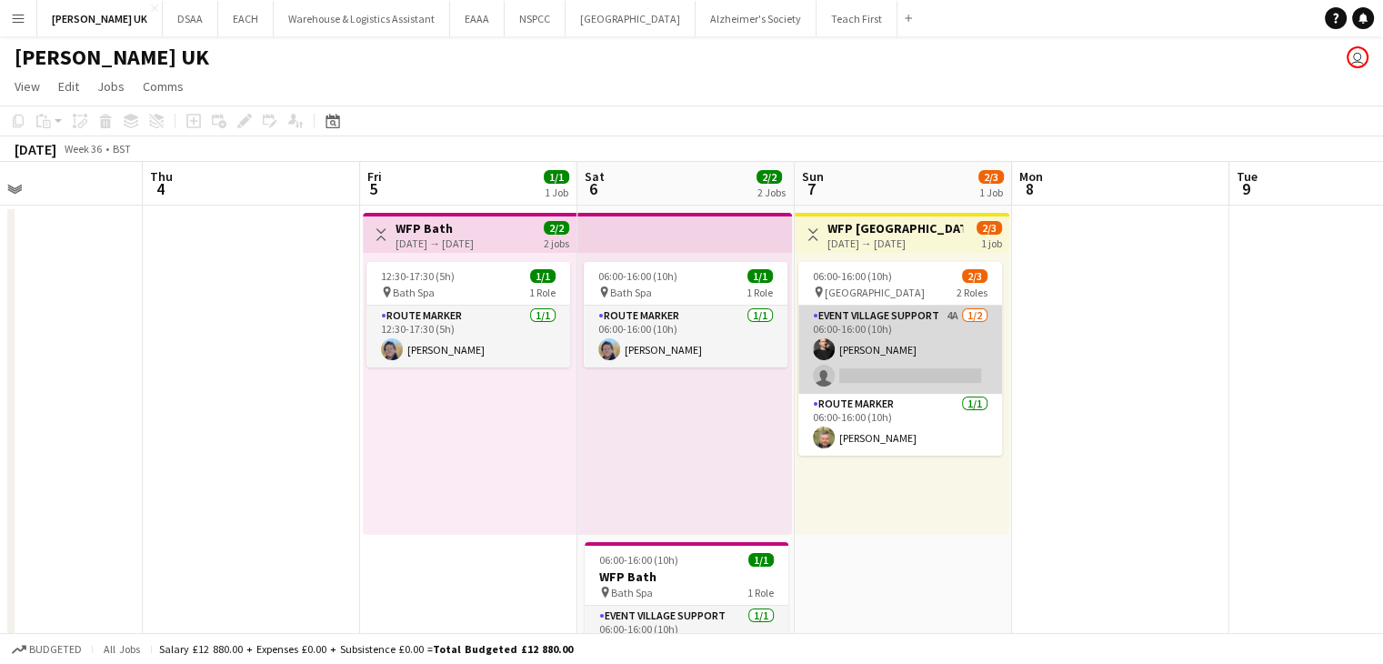
click at [936, 348] on app-card-role "Event Village Support 4A [DATE] 06:00-16:00 (10h) [PERSON_NAME] single-neutral-…" at bounding box center [900, 350] width 204 height 88
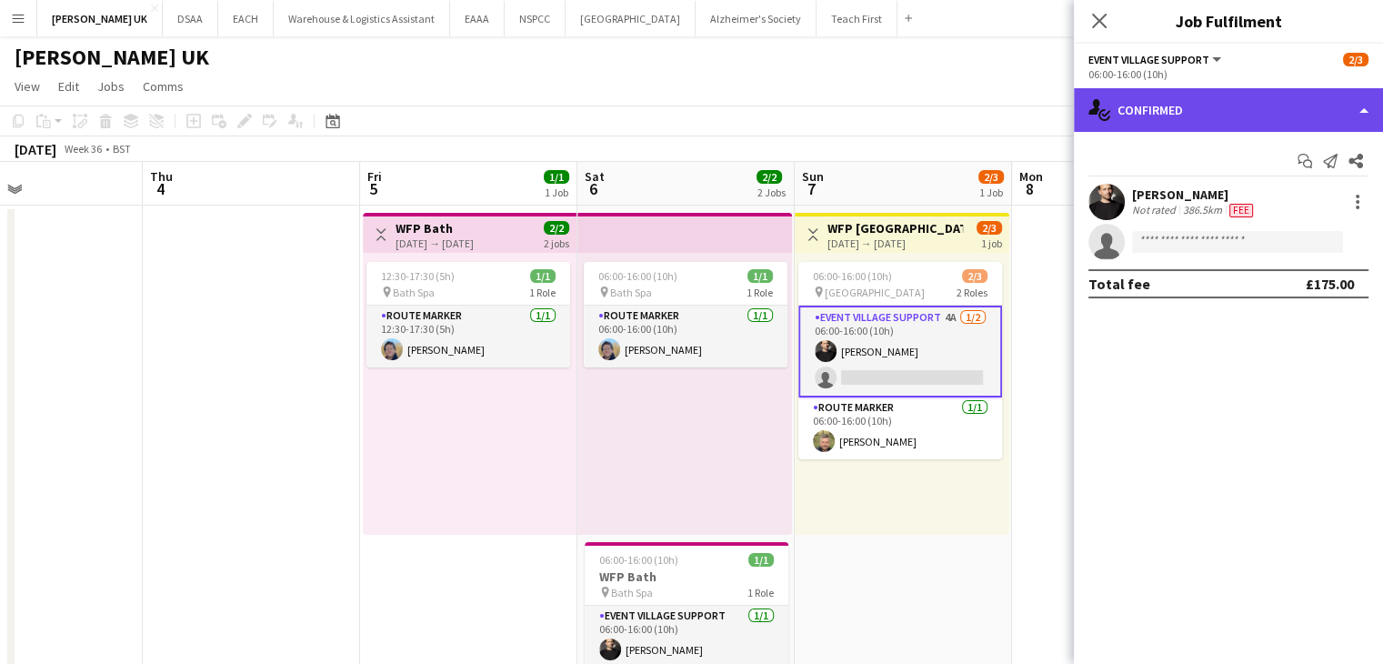
click at [1166, 122] on div "single-neutral-actions-check-2 Confirmed" at bounding box center [1228, 110] width 309 height 44
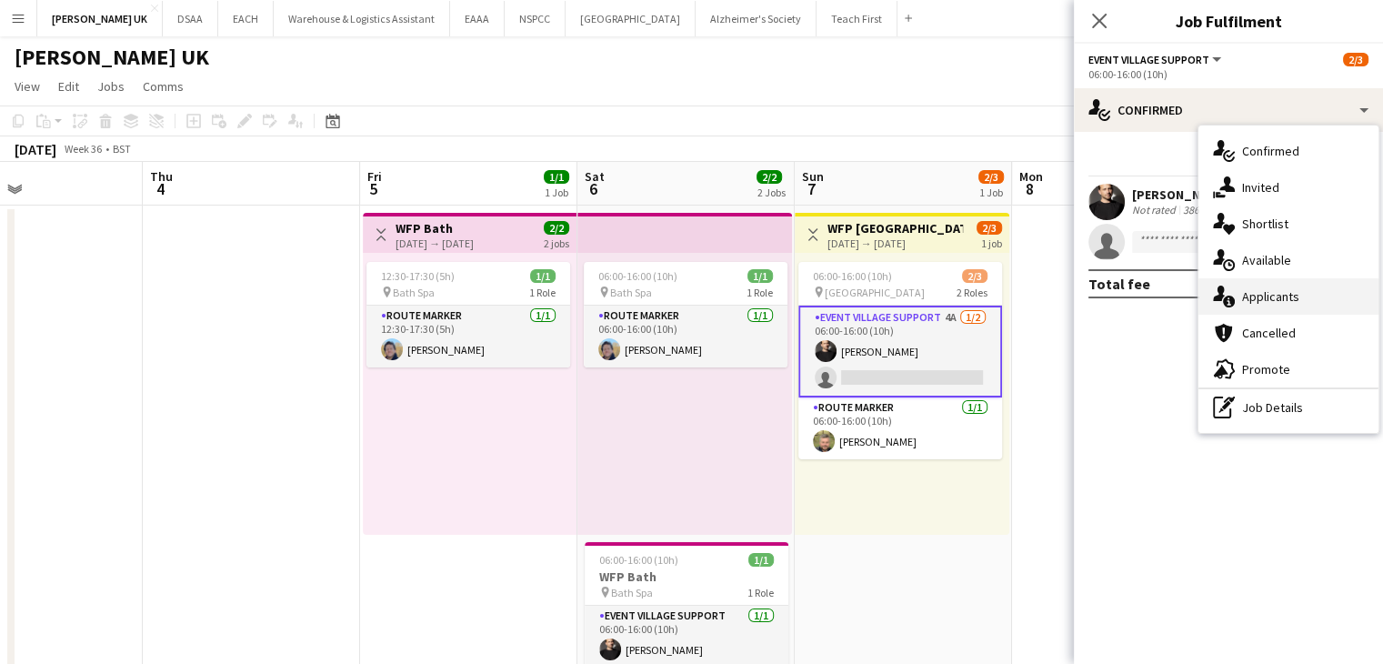
click at [1242, 297] on span "Applicants" at bounding box center [1270, 296] width 57 height 16
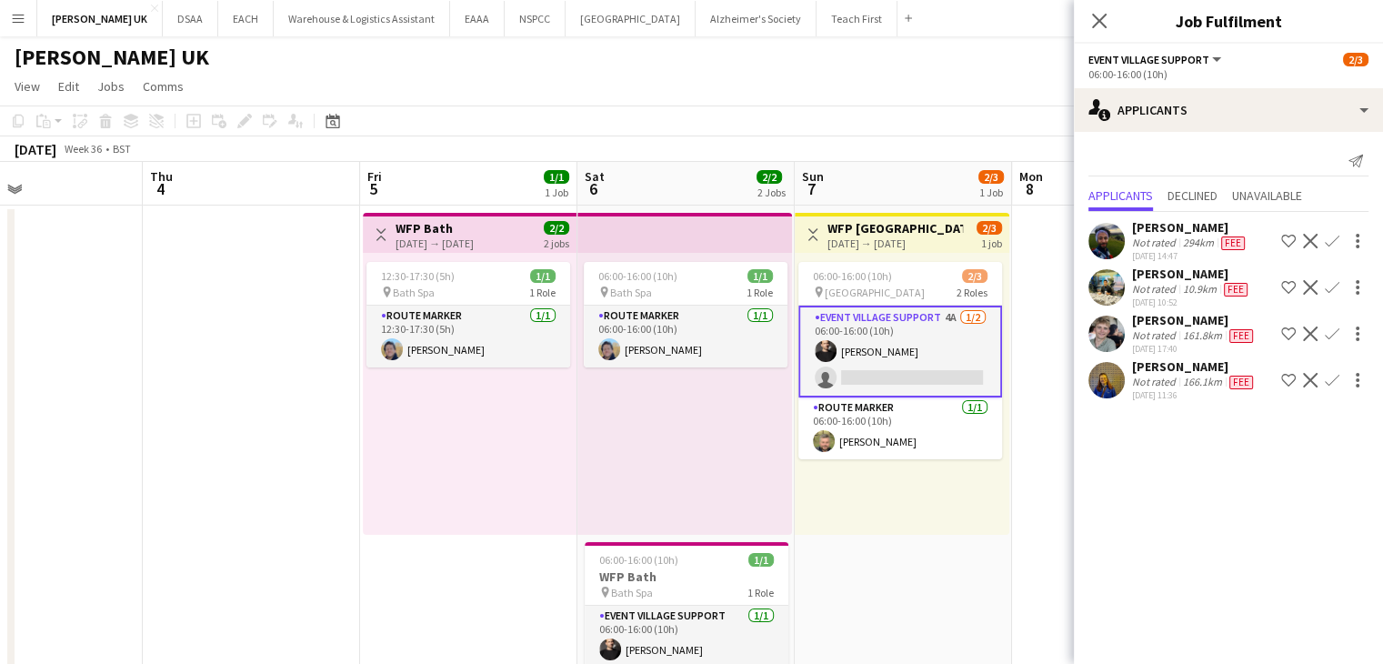
click at [947, 326] on app-card-role "Event Village Support 4A [DATE] 06:00-16:00 (10h) [PERSON_NAME] single-neutral-…" at bounding box center [900, 352] width 204 height 92
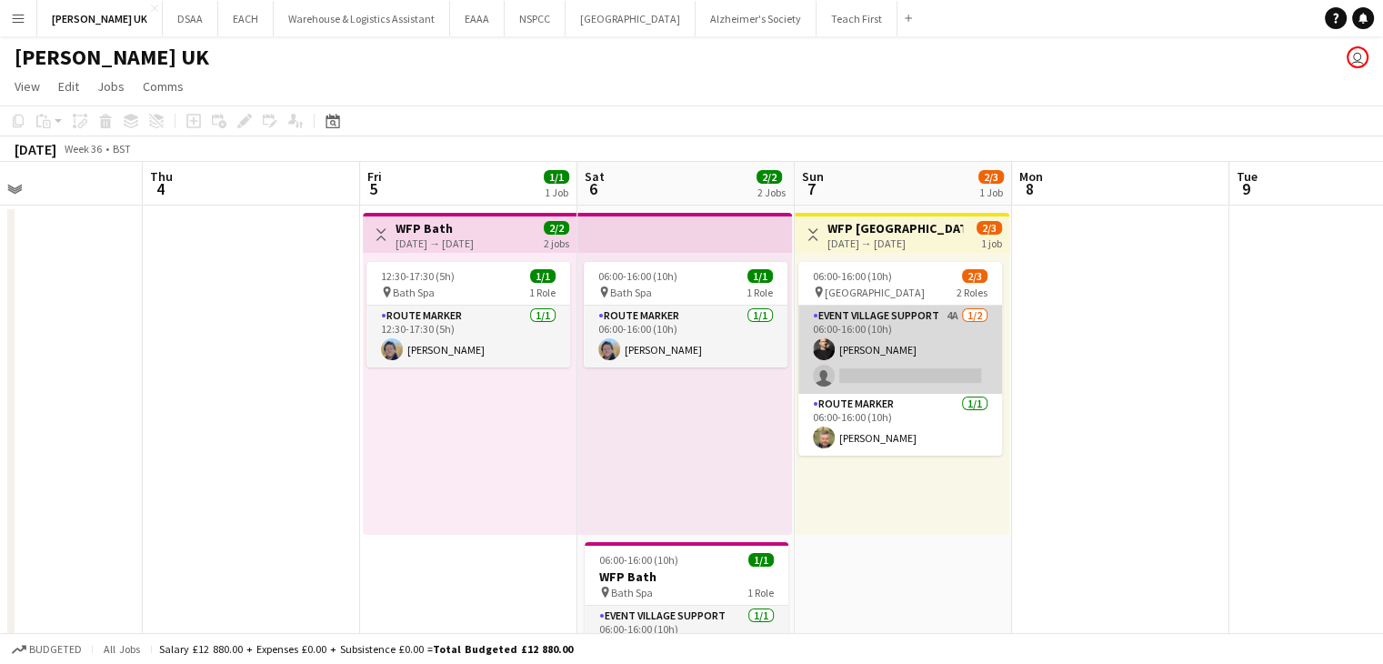
click at [947, 326] on app-card-role "Event Village Support 4A [DATE] 06:00-16:00 (10h) [PERSON_NAME] single-neutral-…" at bounding box center [900, 350] width 204 height 88
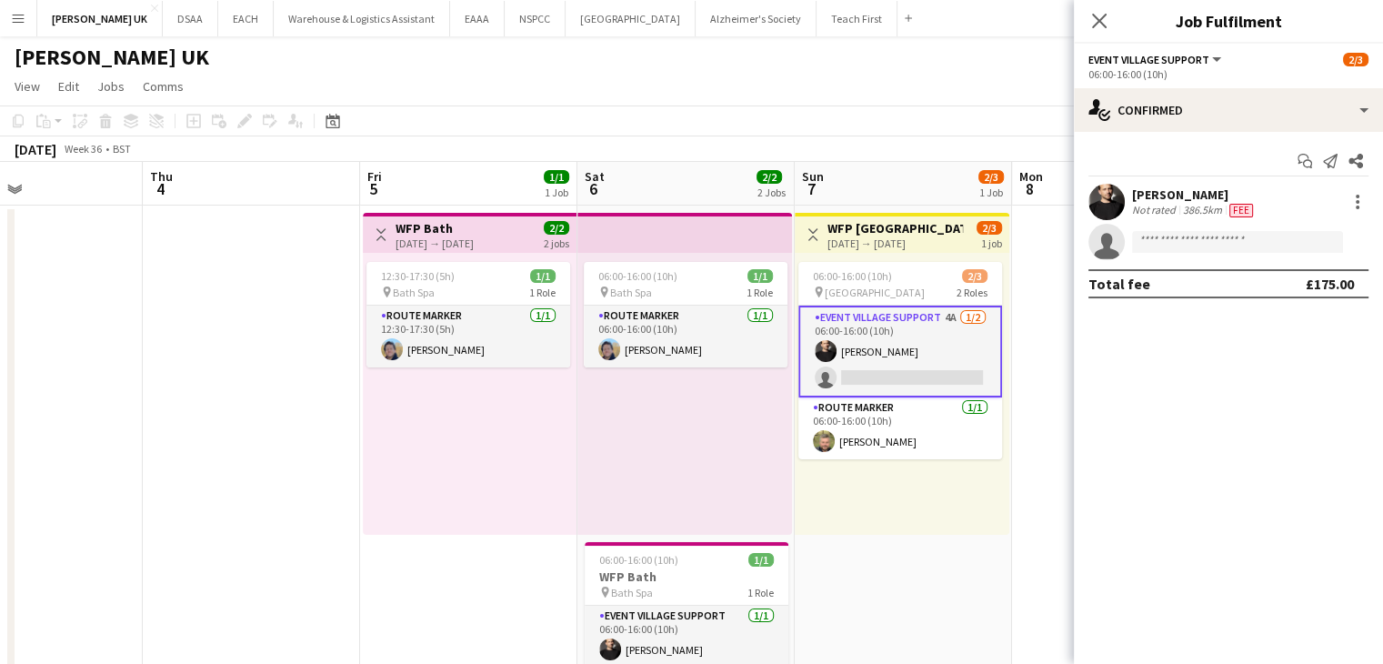
click at [1234, 216] on div "[PERSON_NAME] Not rated 386.5km Fee" at bounding box center [1228, 202] width 309 height 36
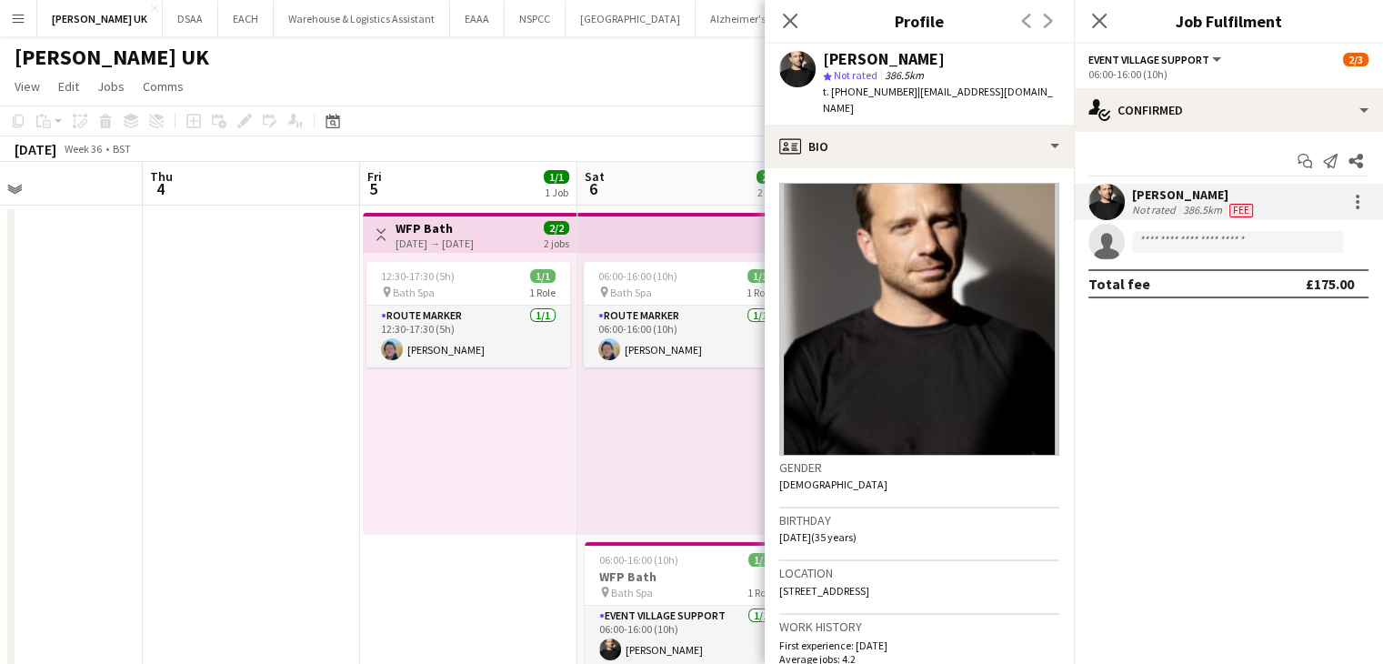
click at [690, 115] on app-toolbar "Copy Paste Paste Ctrl+V Paste with crew Ctrl+Shift+V Paste linked Job [GEOGRAPH…" at bounding box center [691, 120] width 1383 height 31
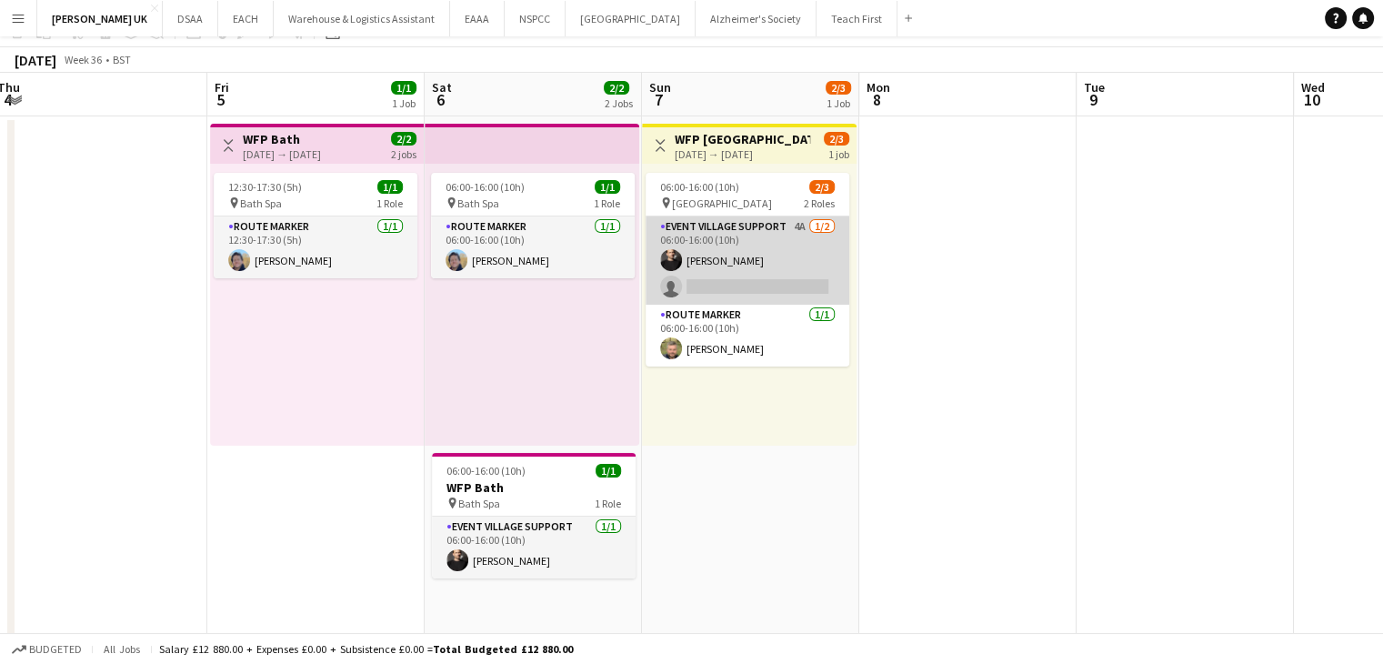
scroll to position [7, 0]
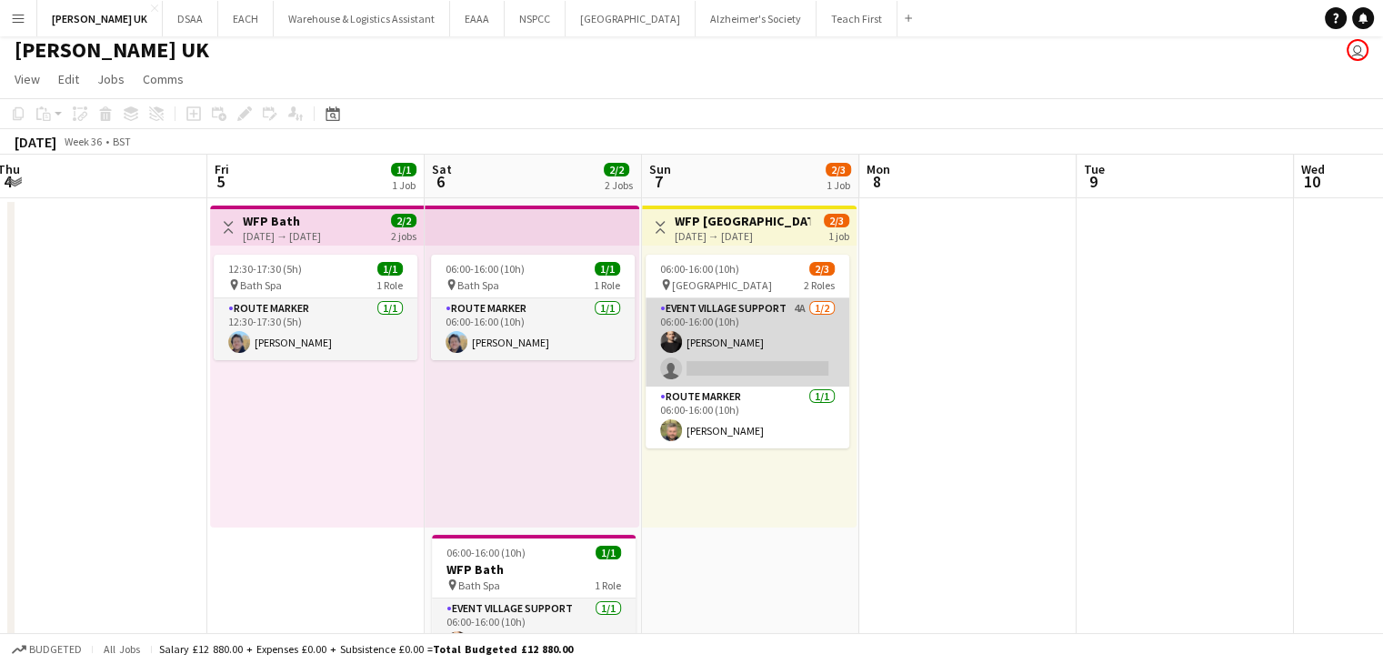
click at [813, 327] on app-card-role "Event Village Support 4A [DATE] 06:00-16:00 (10h) [PERSON_NAME] single-neutral-…" at bounding box center [748, 342] width 204 height 88
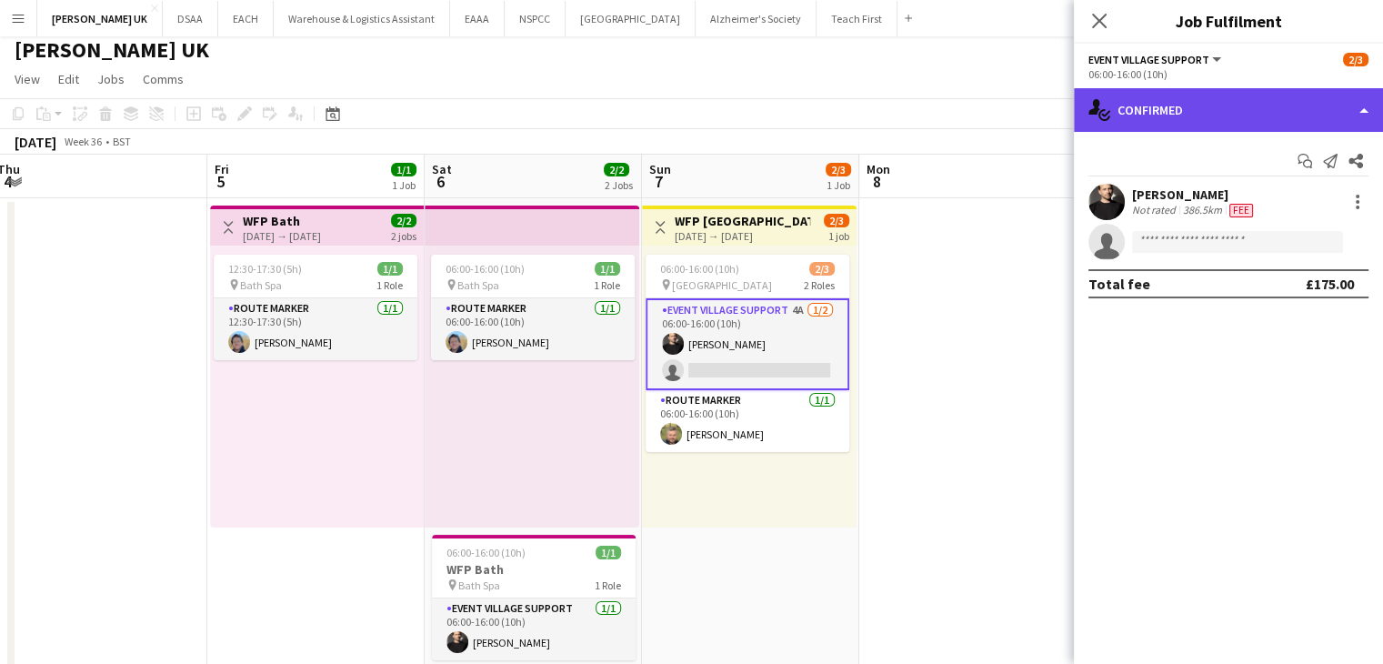
click at [1205, 90] on div "single-neutral-actions-check-2 Confirmed" at bounding box center [1228, 110] width 309 height 44
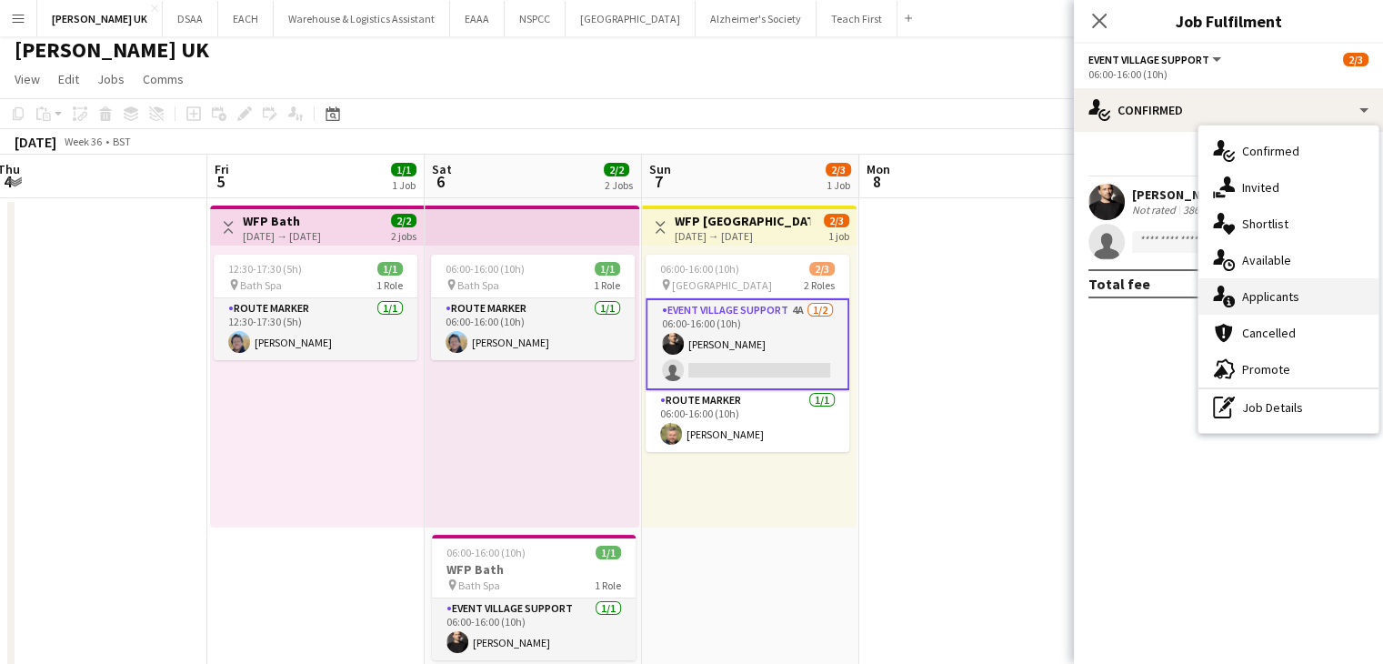
click at [1270, 281] on div "single-neutral-actions-information Applicants" at bounding box center [1288, 296] width 180 height 36
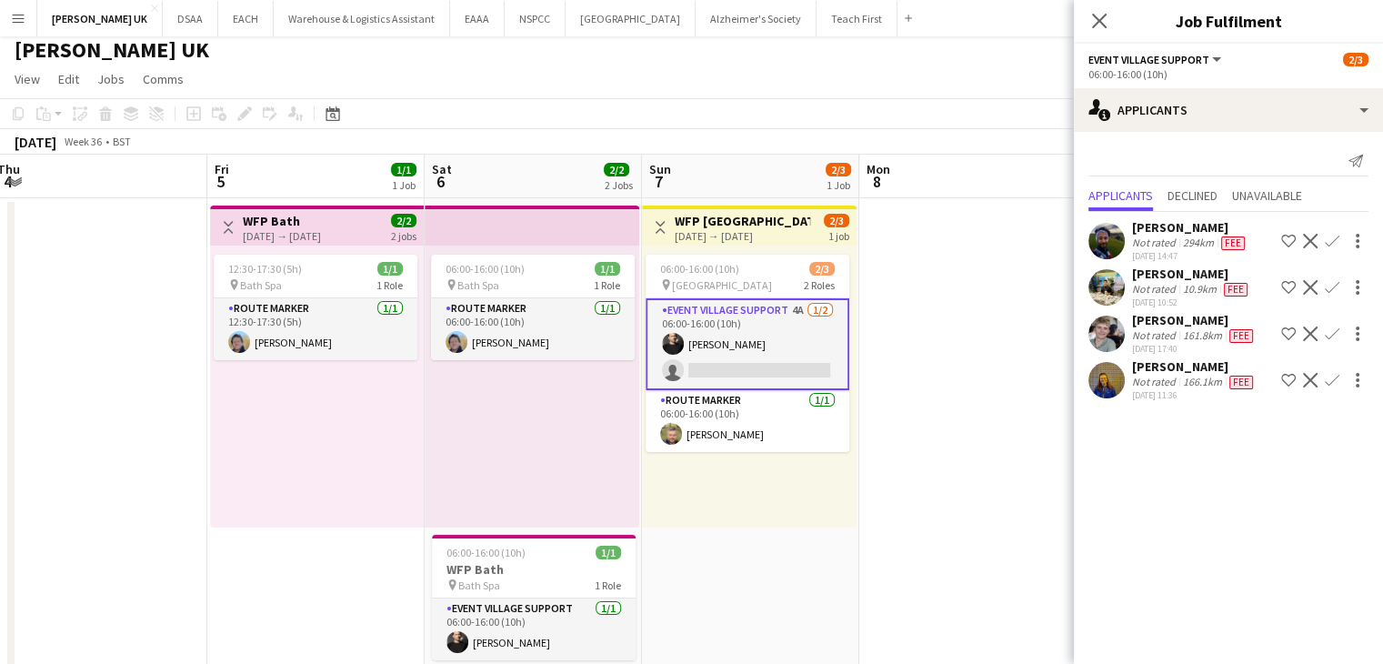
click at [1231, 376] on span "Fee" at bounding box center [1241, 383] width 24 height 14
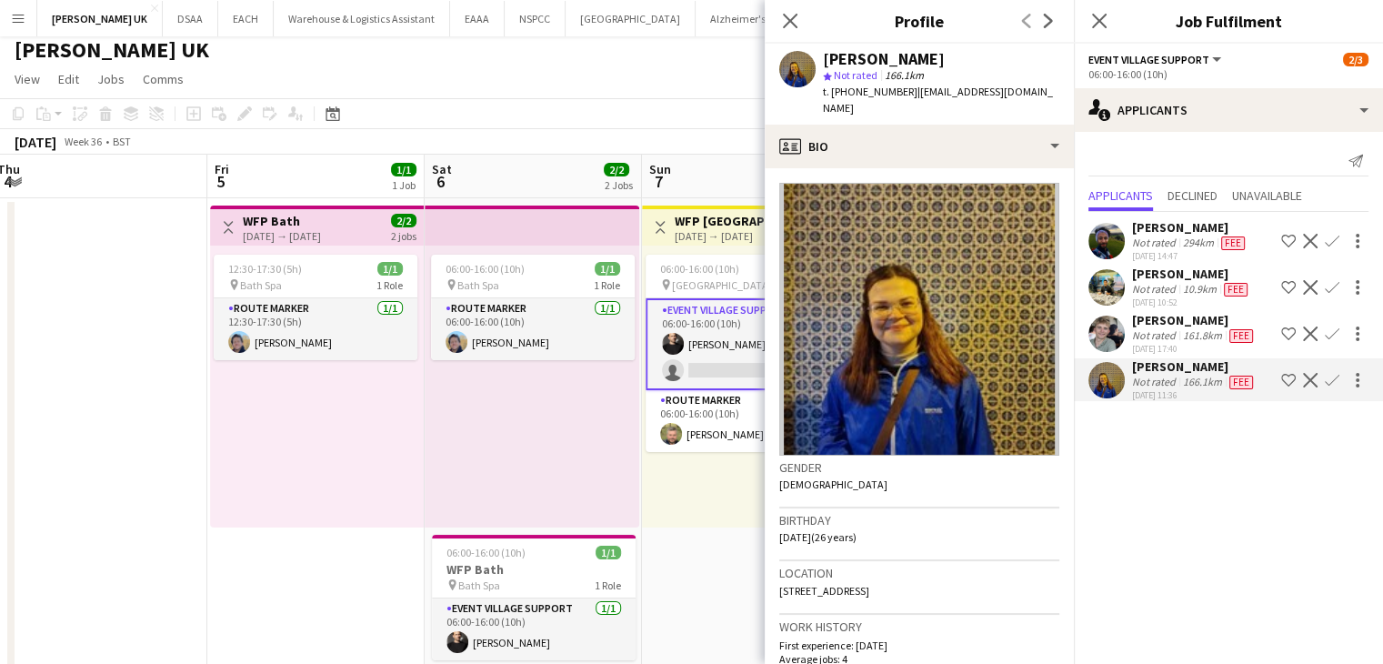
click at [726, 75] on app-page-menu "View Day view expanded Day view collapsed Month view Date picker Jump to [DATE]…" at bounding box center [691, 81] width 1383 height 35
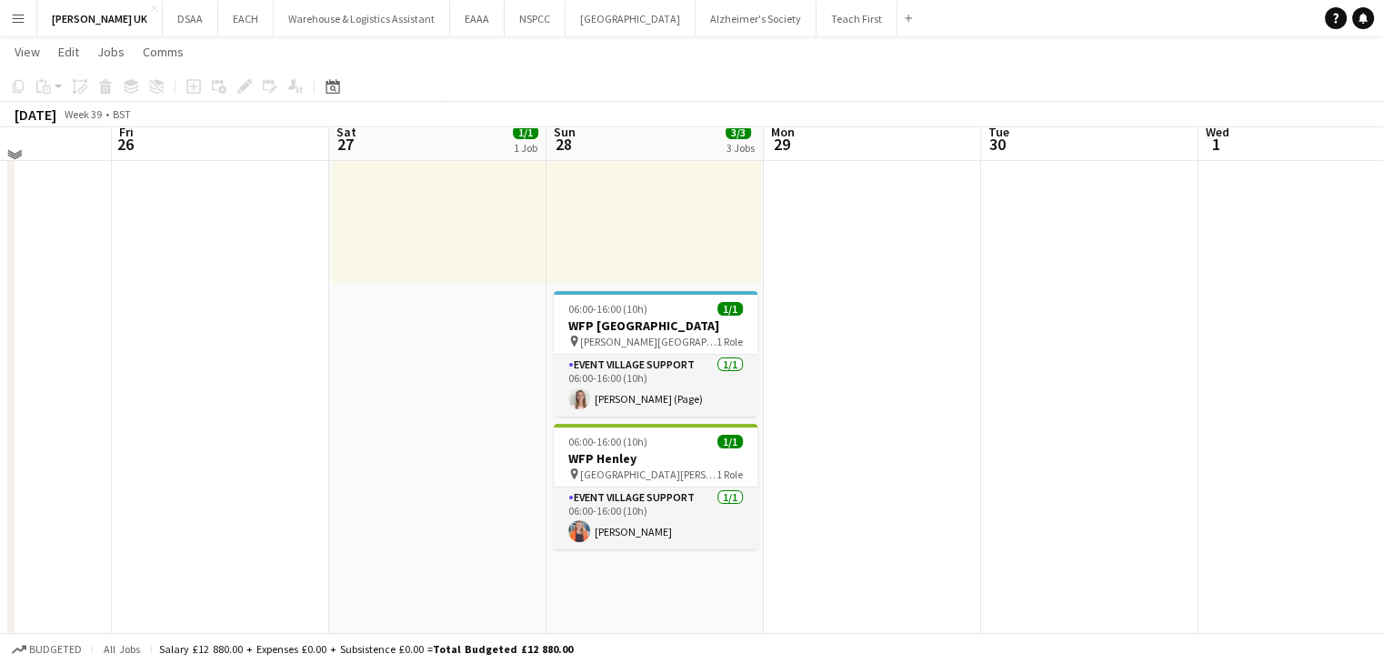
scroll to position [239, 0]
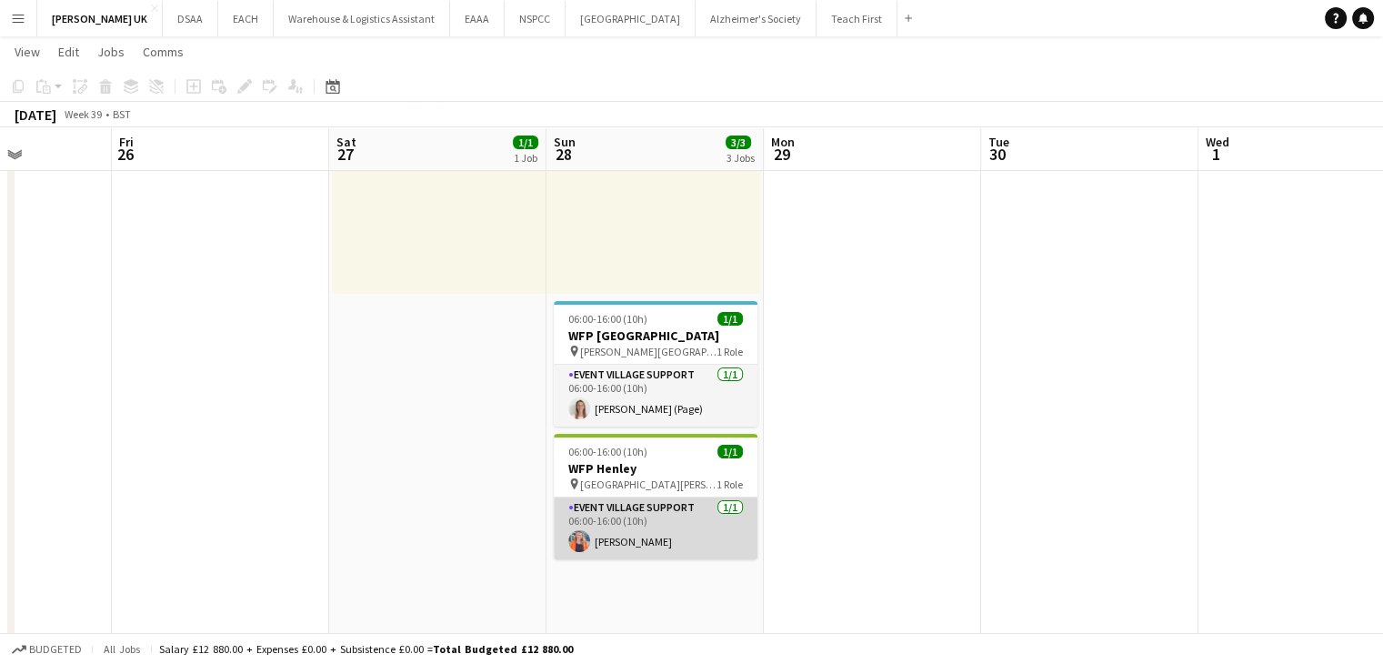
click at [702, 514] on app-card-role "Event Village Support [DATE] 06:00-16:00 (10h) [PERSON_NAME]" at bounding box center [656, 528] width 204 height 62
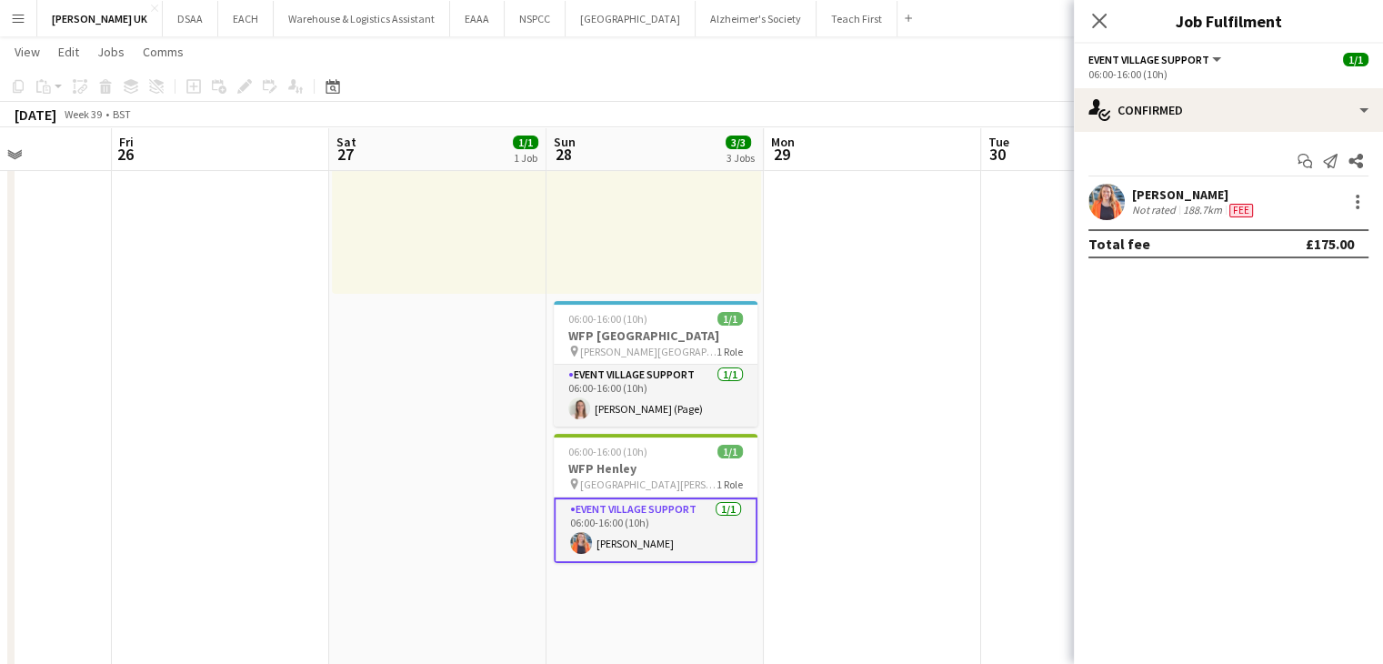
click at [1345, 214] on div "[PERSON_NAME] Not rated 188.7km Fee" at bounding box center [1228, 202] width 309 height 36
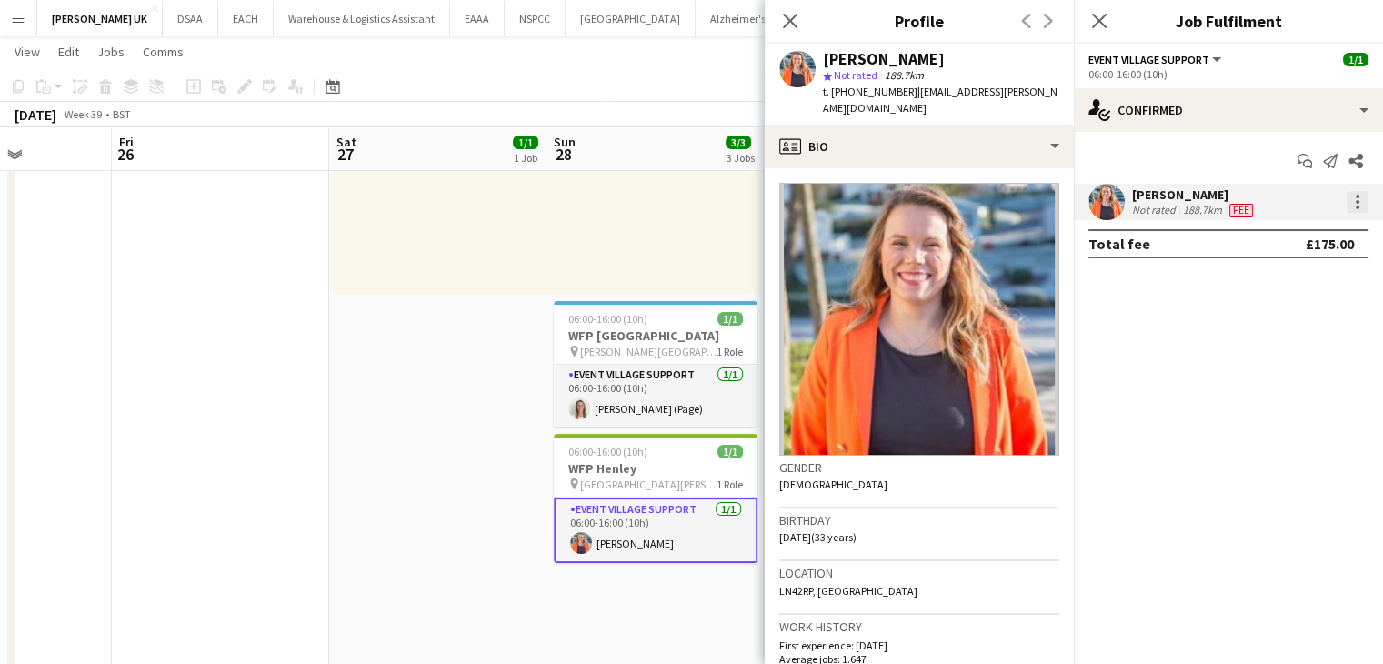
click at [1349, 197] on div at bounding box center [1358, 202] width 22 height 22
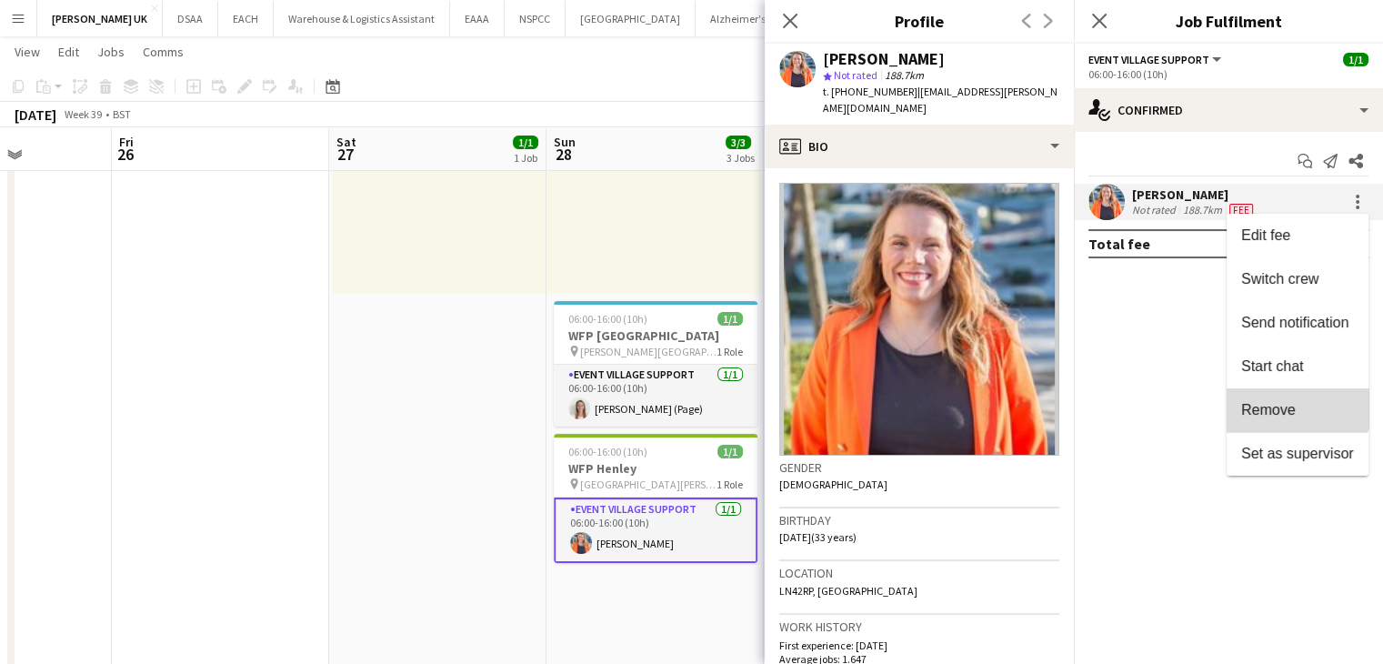
click at [1293, 396] on button "Remove" at bounding box center [1298, 410] width 142 height 44
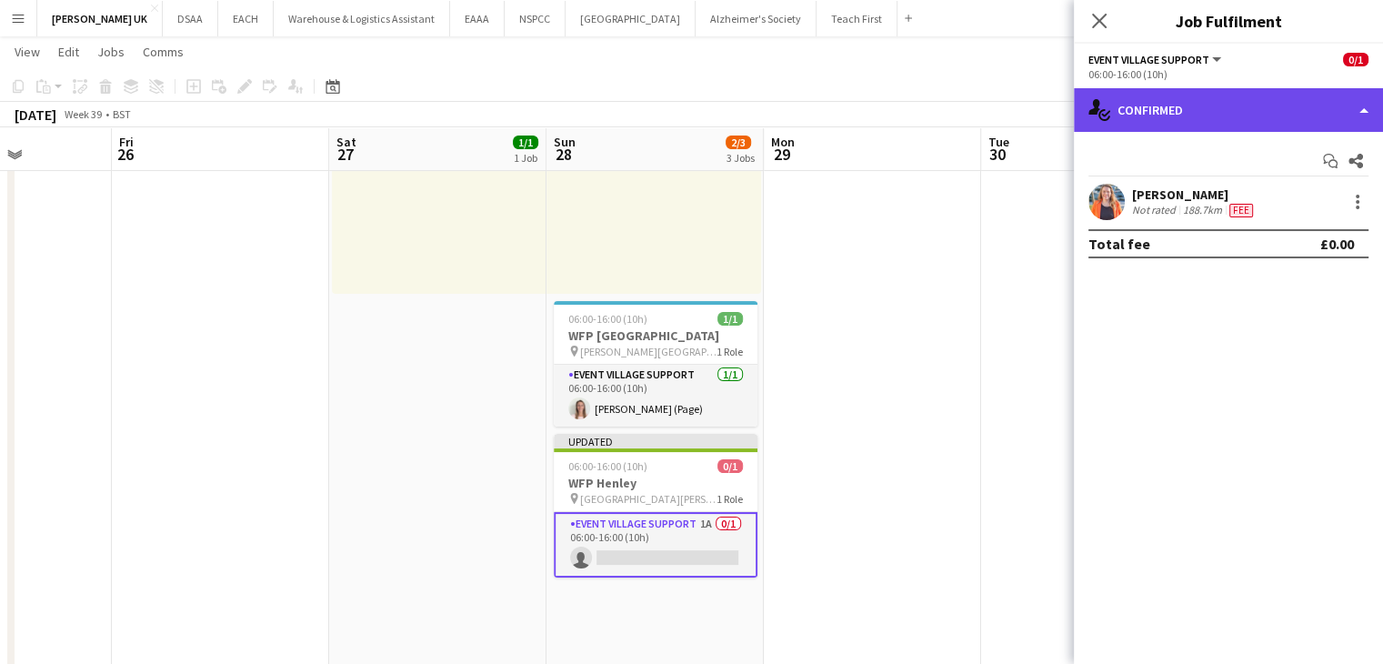
click at [1147, 117] on div "single-neutral-actions-check-2 Confirmed" at bounding box center [1228, 110] width 309 height 44
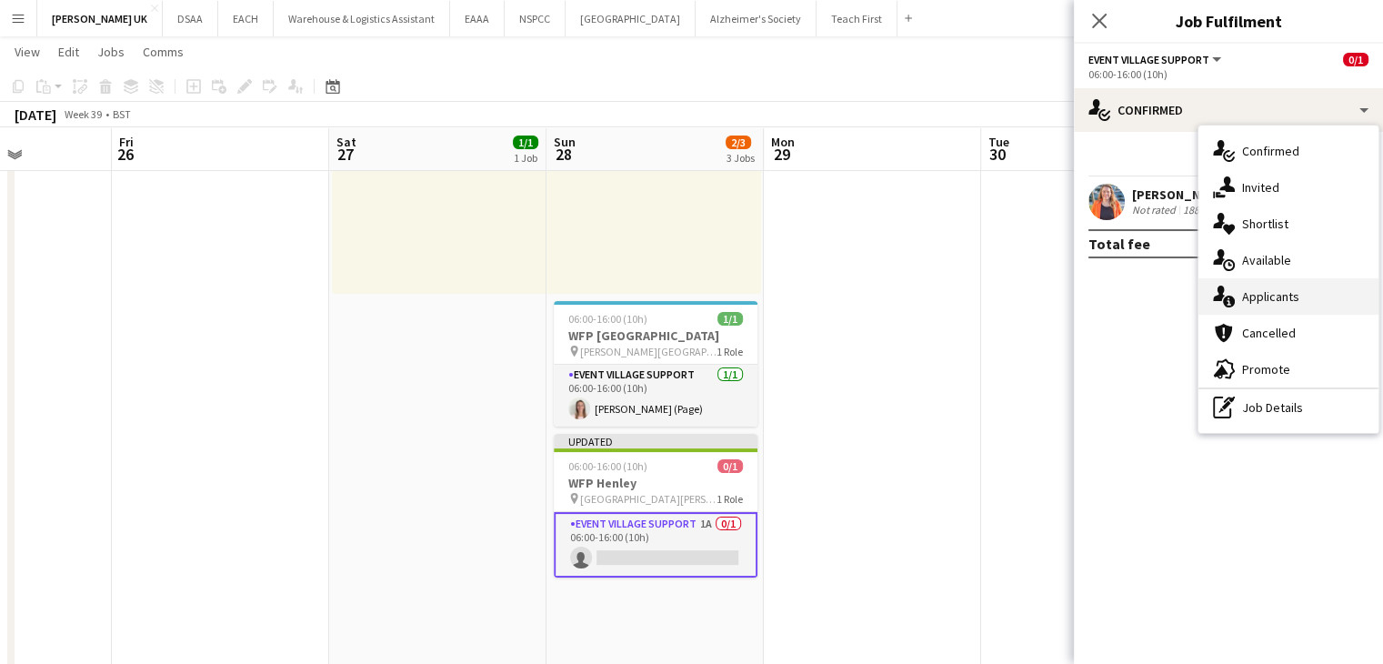
click at [1243, 299] on span "Applicants" at bounding box center [1270, 296] width 57 height 16
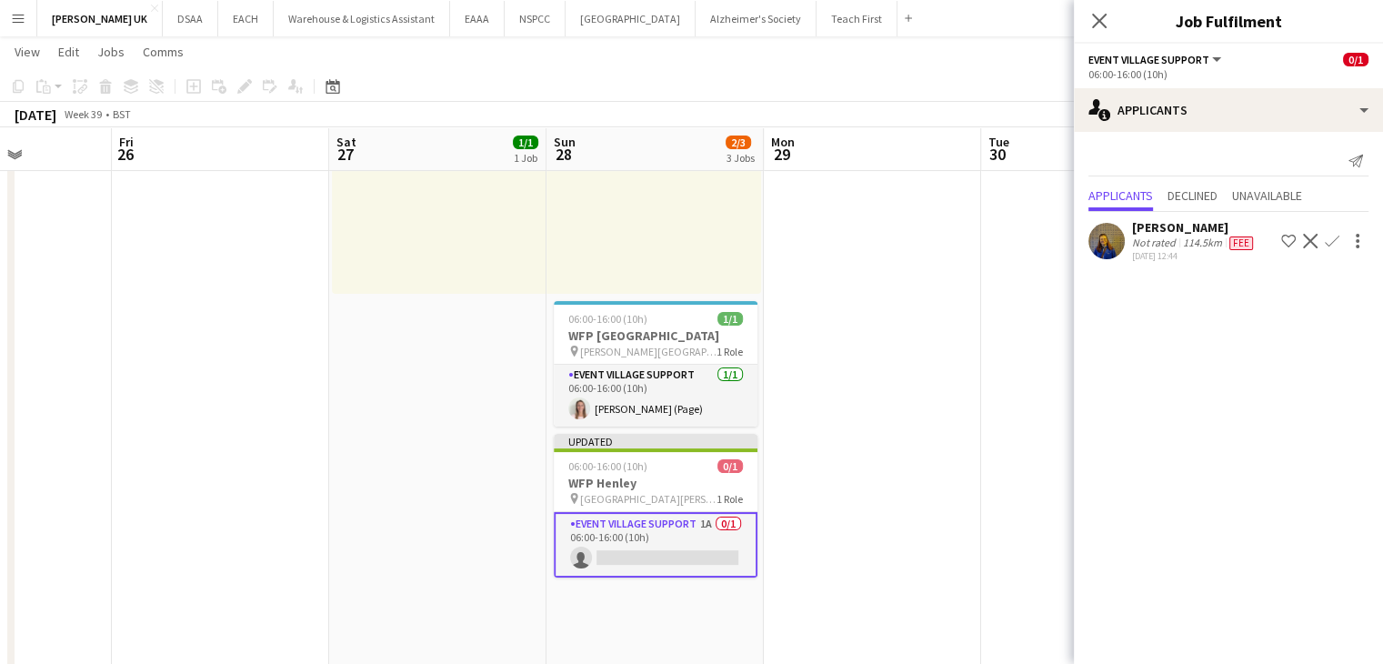
click at [935, 297] on app-date-cell at bounding box center [872, 379] width 217 height 829
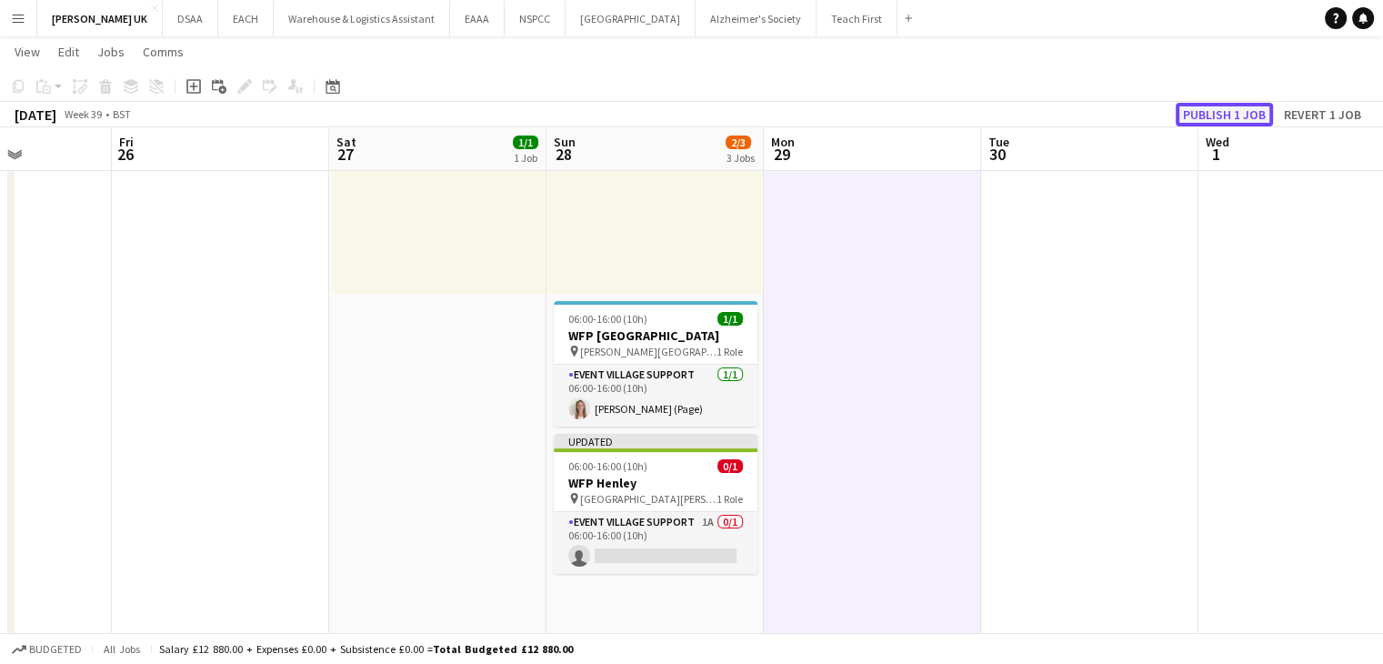
click at [1188, 120] on button "Publish 1 job" at bounding box center [1224, 115] width 97 height 24
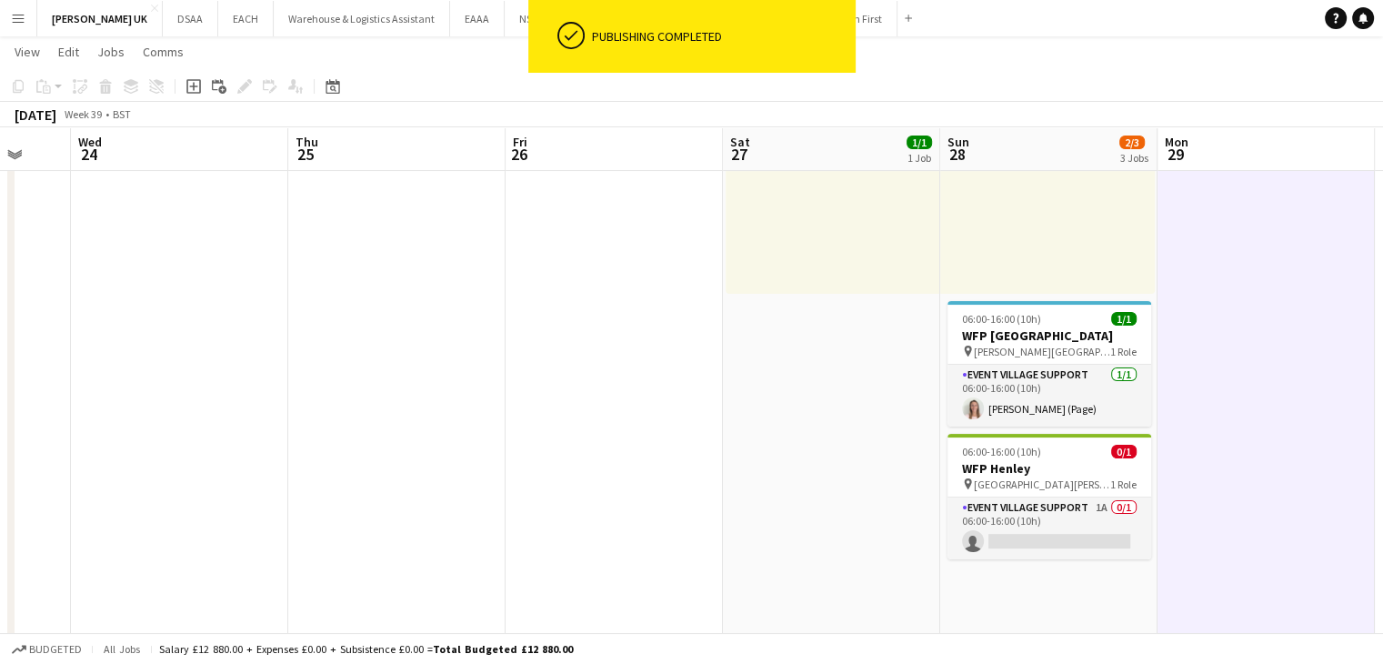
scroll to position [0, 575]
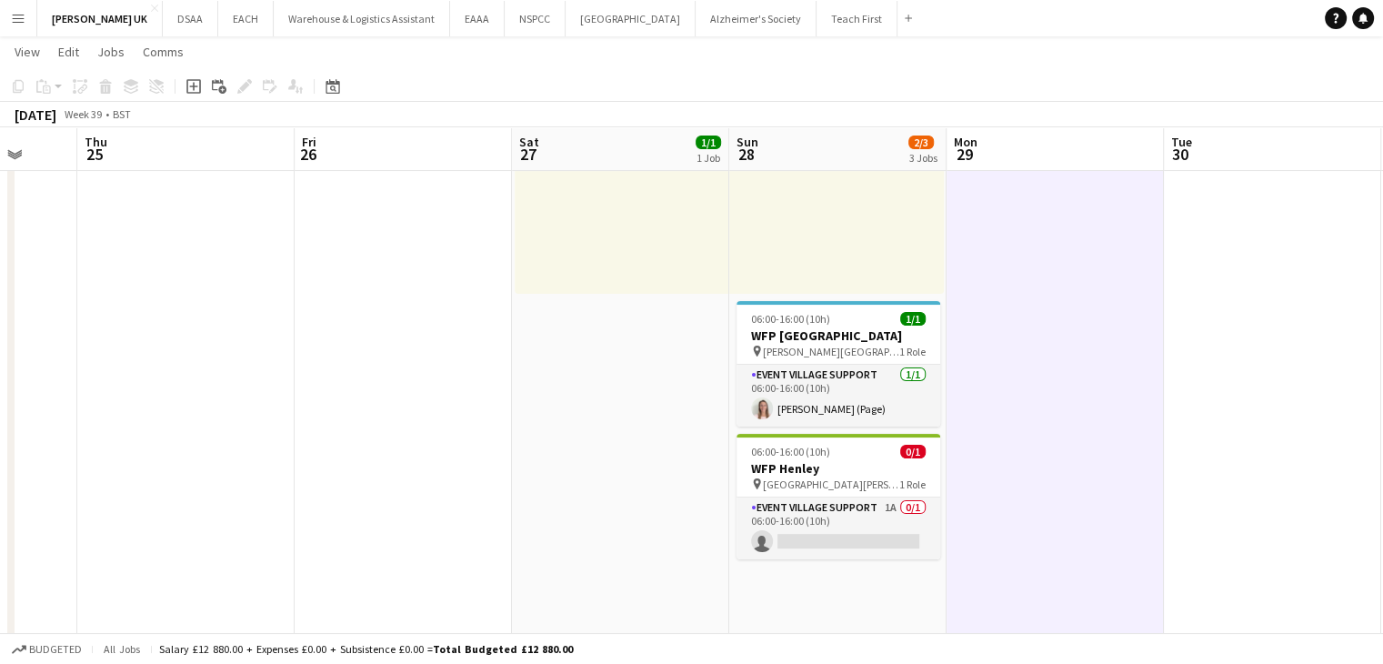
click at [7, 5] on button "Menu" at bounding box center [18, 18] width 36 height 36
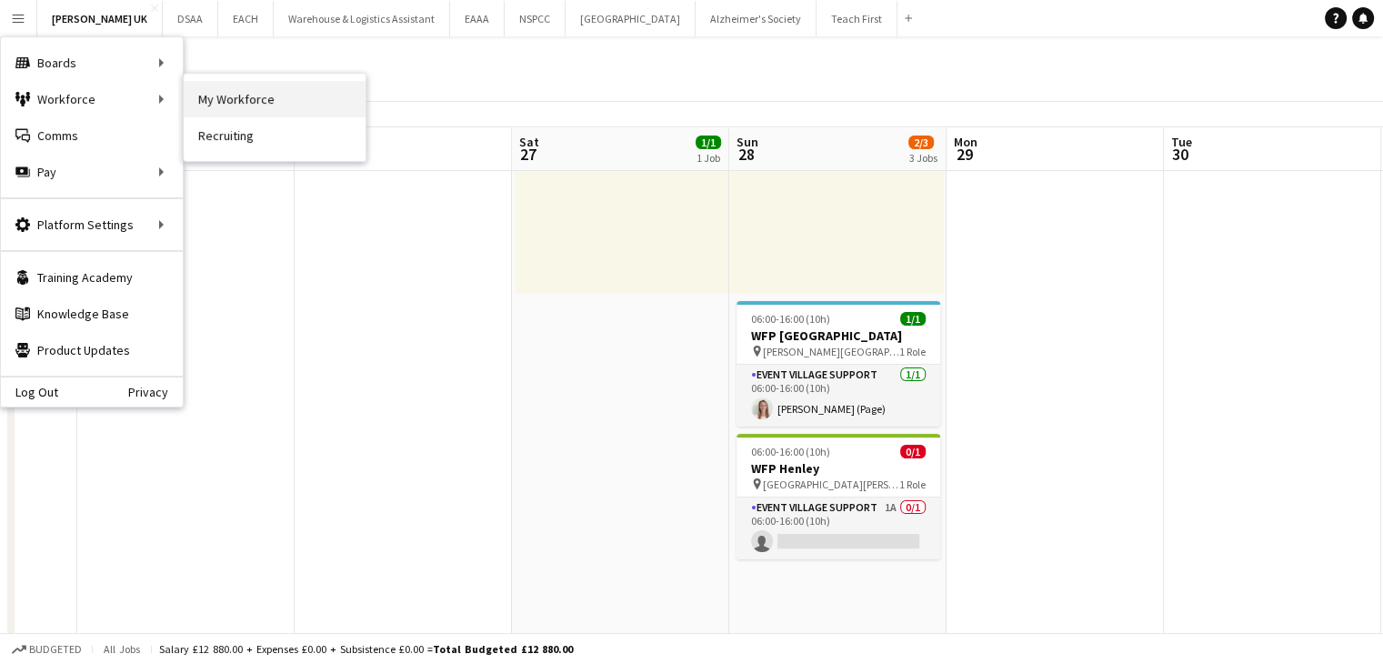
click at [232, 95] on link "My Workforce" at bounding box center [275, 99] width 182 height 36
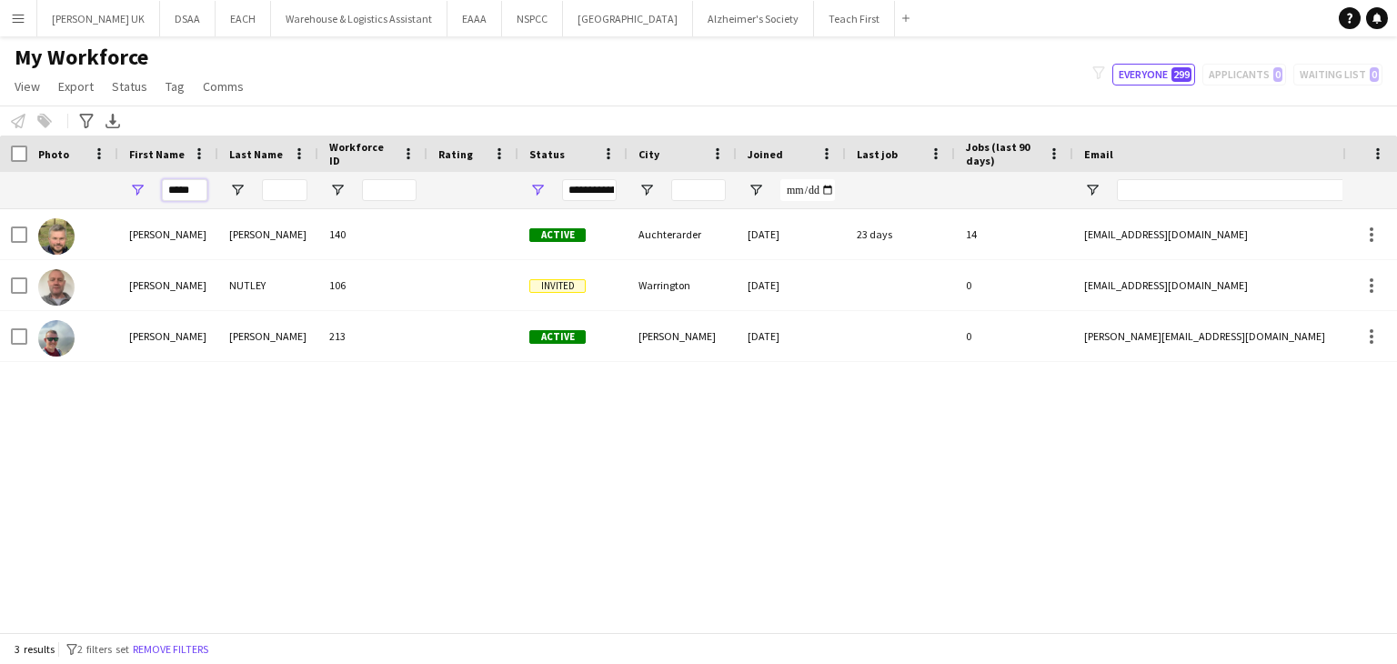
click at [174, 180] on input "*****" at bounding box center [184, 190] width 45 height 22
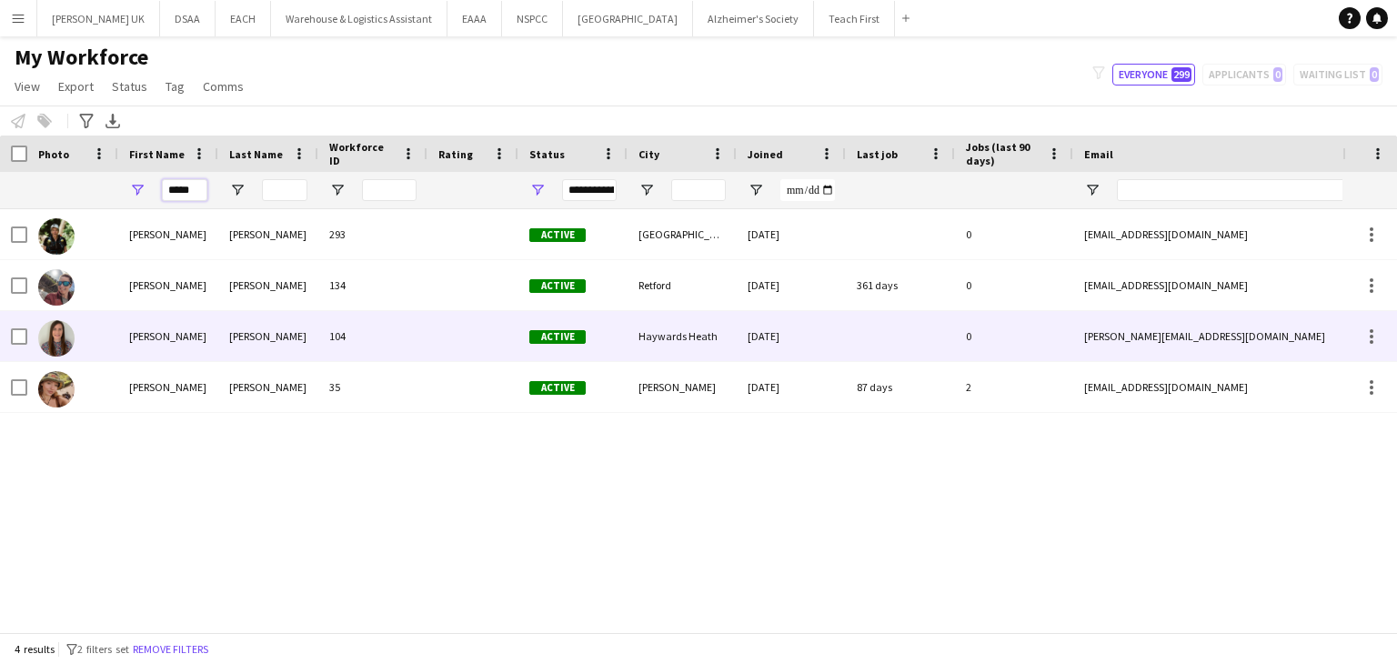
type input "*****"
click at [65, 336] on img at bounding box center [56, 338] width 36 height 36
